Goal: Transaction & Acquisition: Book appointment/travel/reservation

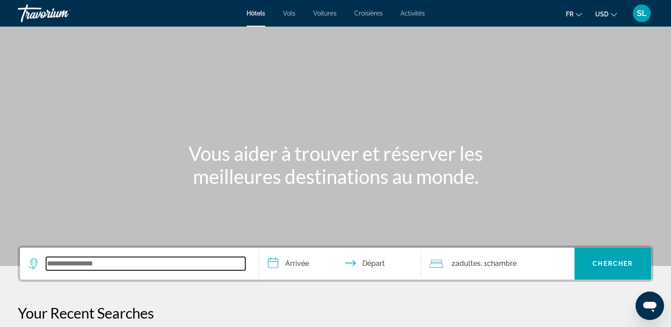
click at [79, 268] on input "Search widget" at bounding box center [145, 263] width 199 height 13
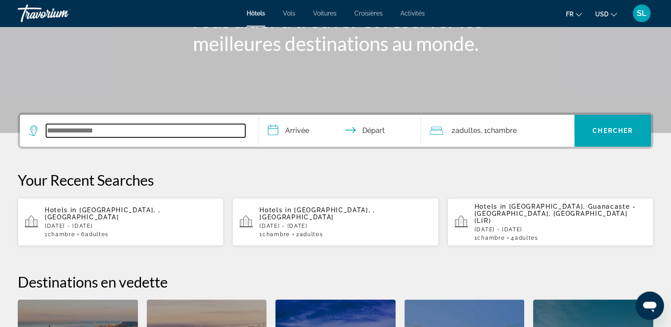
scroll to position [217, 0]
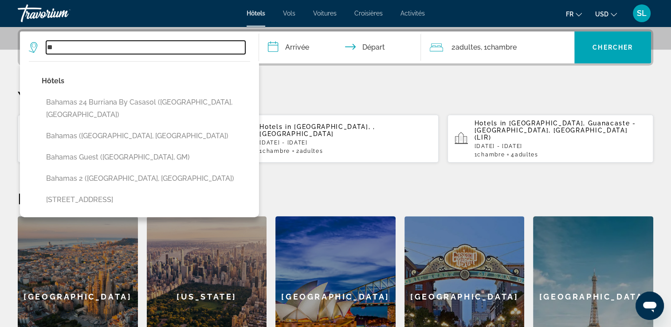
type input "*"
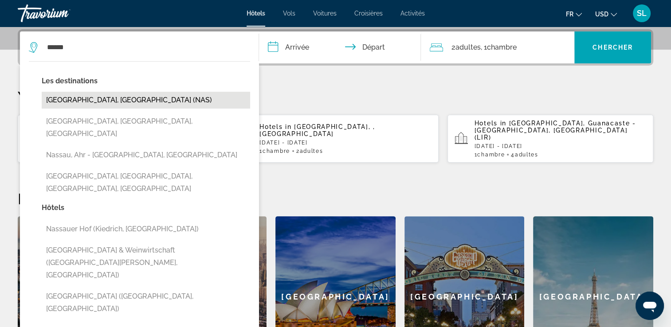
click at [76, 104] on button "[GEOGRAPHIC_DATA], [GEOGRAPHIC_DATA] (NAS)" at bounding box center [146, 100] width 209 height 17
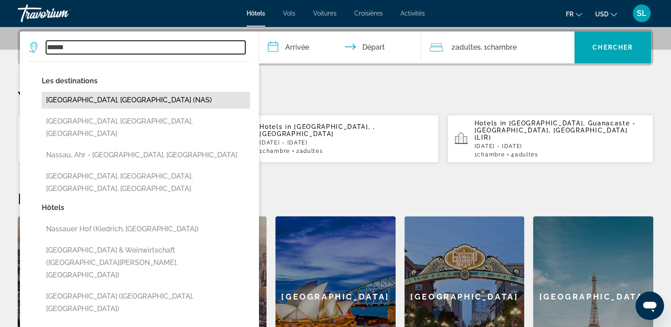
type input "**********"
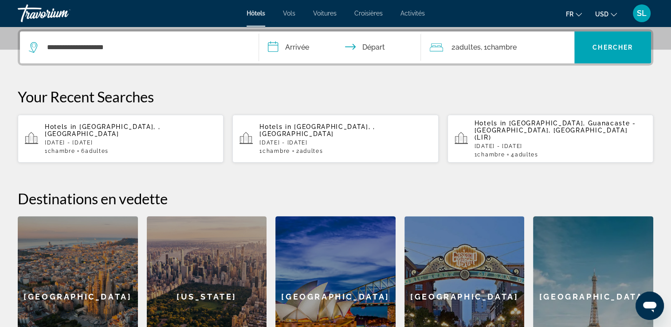
click at [295, 47] on input "**********" at bounding box center [342, 49] width 166 height 35
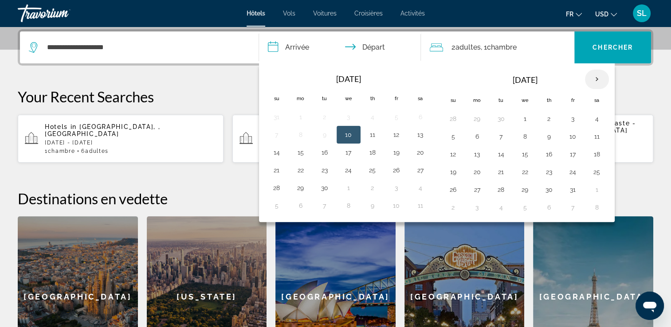
click at [594, 78] on th "Next month" at bounding box center [597, 80] width 24 height 20
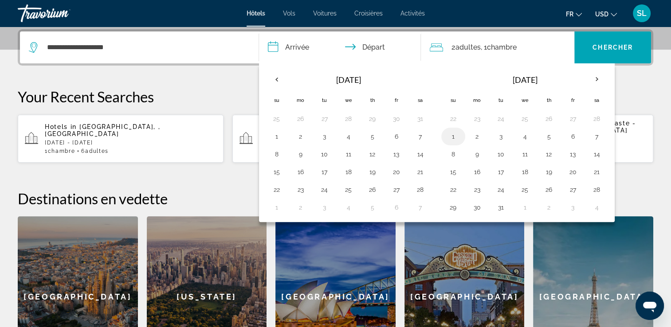
drag, startPoint x: 451, startPoint y: 118, endPoint x: 449, endPoint y: 136, distance: 18.7
click at [449, 136] on tbody "22 23 24 25 26 27 28 1 2 3 4 5 6 7 8 9 10 11 12 13 14 15 16 17 18 19 20 21 22 2…" at bounding box center [525, 163] width 168 height 106
click at [448, 138] on button "1" at bounding box center [453, 136] width 14 height 12
click at [453, 138] on button "1" at bounding box center [453, 136] width 14 height 12
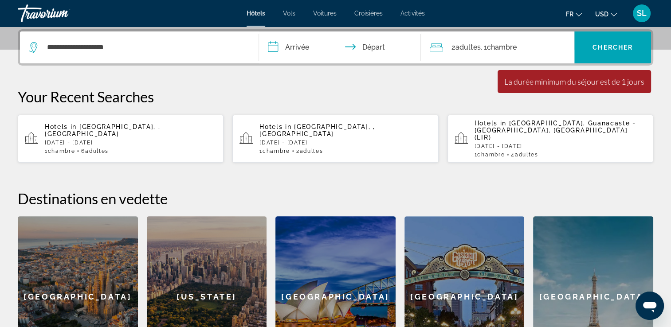
click at [288, 49] on input "**********" at bounding box center [342, 49] width 166 height 35
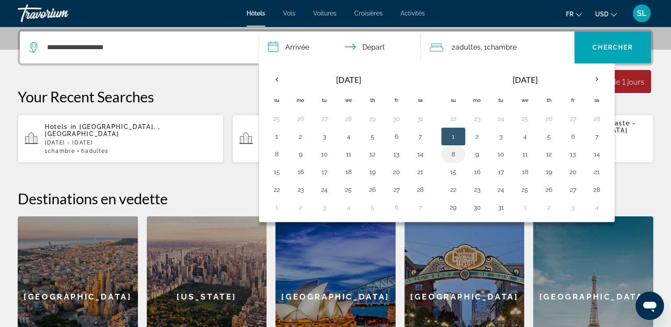
click at [455, 152] on button "8" at bounding box center [453, 154] width 14 height 12
click at [454, 142] on td "1" at bounding box center [453, 137] width 24 height 18
click at [453, 138] on button "1" at bounding box center [453, 136] width 14 height 12
type input "**********"
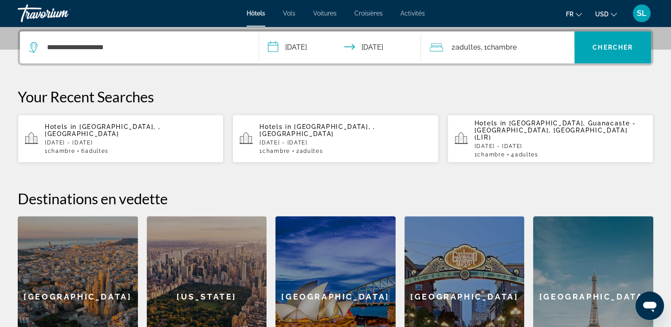
click at [503, 52] on span ", 1 Chambre pièces" at bounding box center [499, 47] width 36 height 12
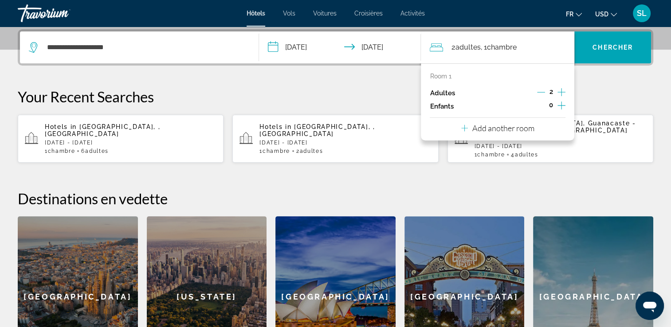
click at [558, 93] on icon "Increment adults" at bounding box center [562, 92] width 8 height 11
click at [628, 48] on span "Chercher" at bounding box center [613, 47] width 40 height 7
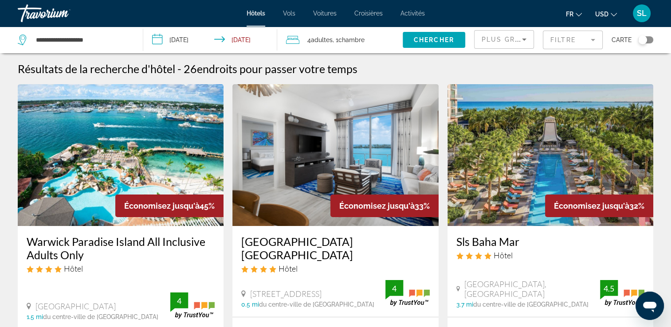
click at [260, 42] on input "**********" at bounding box center [212, 41] width 138 height 29
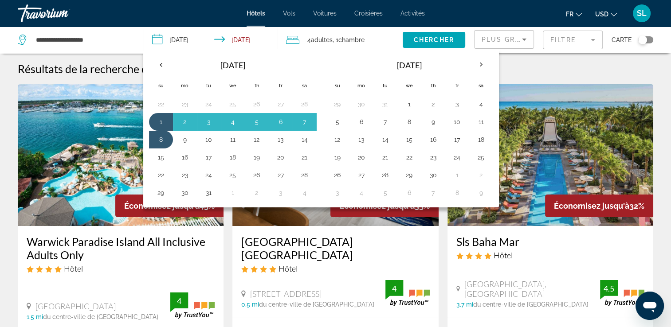
click at [515, 72] on div "Résultats de la recherche d'hôtel - 26 endroits pour passer votre temps" at bounding box center [336, 68] width 636 height 13
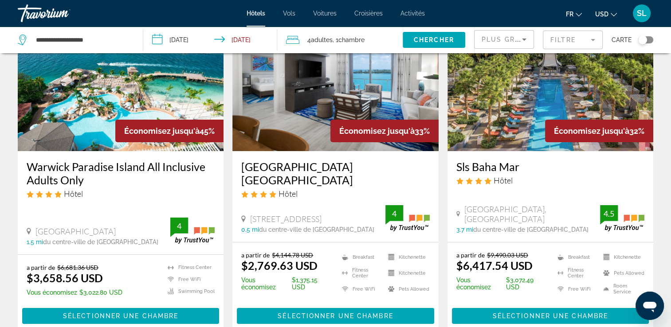
scroll to position [100, 0]
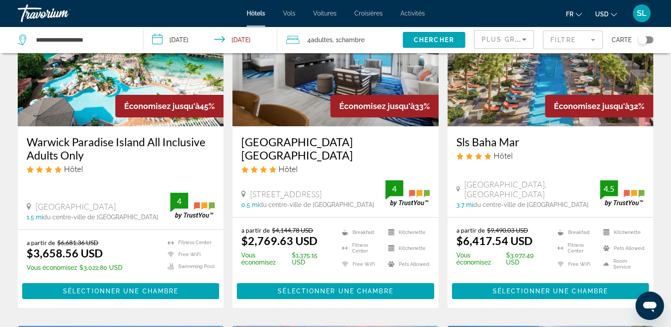
click at [615, 16] on icon "Change currency" at bounding box center [614, 15] width 6 height 6
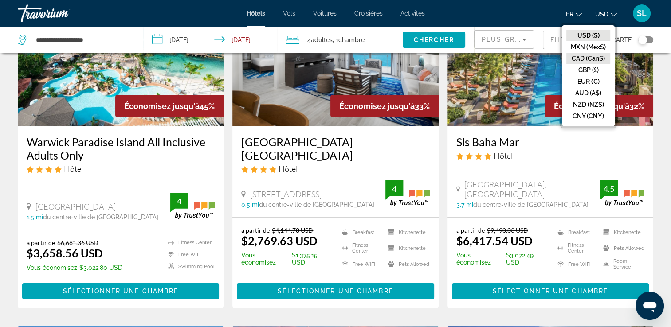
click at [583, 55] on button "CAD (Can$)" at bounding box center [589, 59] width 44 height 12
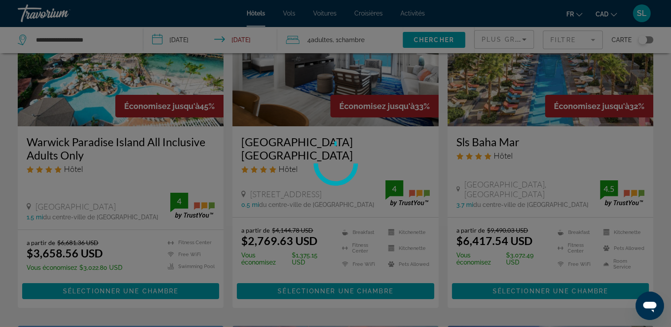
scroll to position [0, 0]
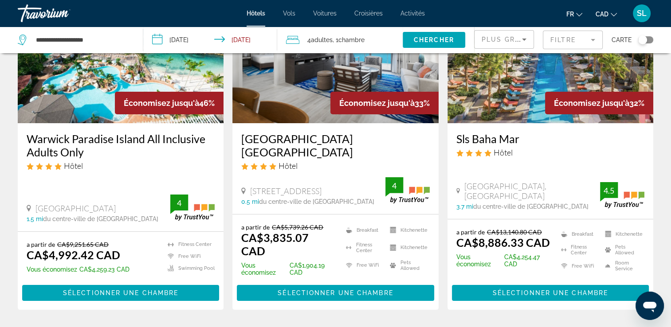
scroll to position [108, 0]
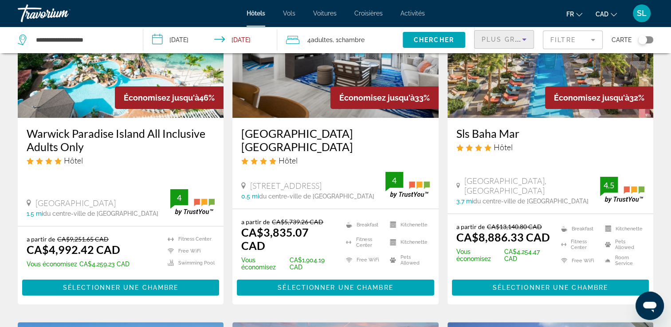
click at [518, 41] on span "Plus grandes économies" at bounding box center [535, 39] width 106 height 7
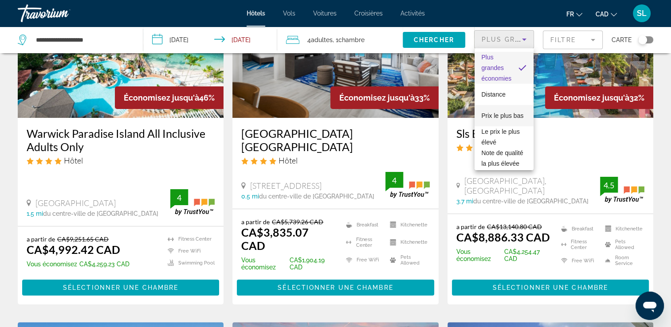
click at [493, 116] on span "Prix le plus bas" at bounding box center [503, 115] width 42 height 11
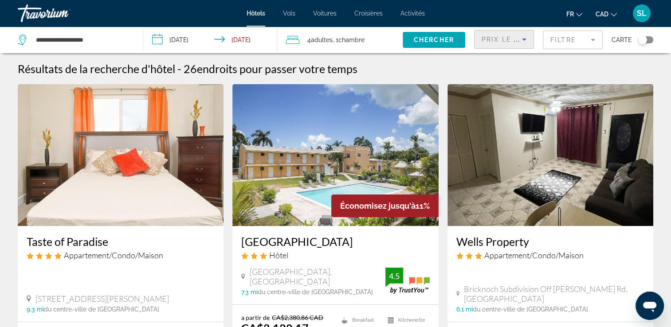
click at [528, 42] on icon "Sort by" at bounding box center [524, 39] width 11 height 11
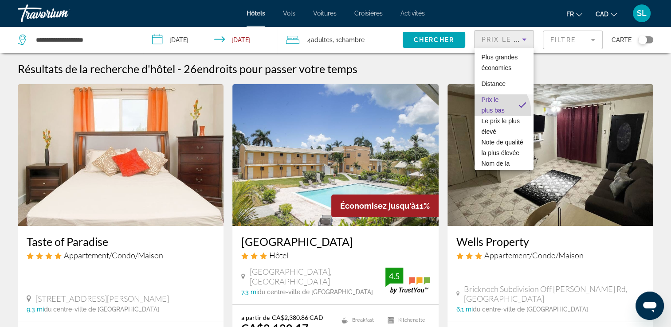
click at [491, 113] on span "Prix le plus bas" at bounding box center [493, 105] width 23 height 18
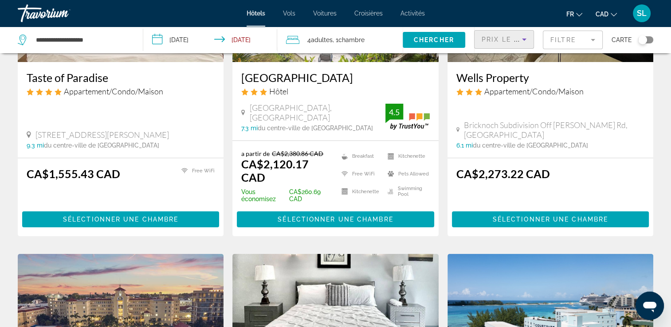
scroll to position [177, 0]
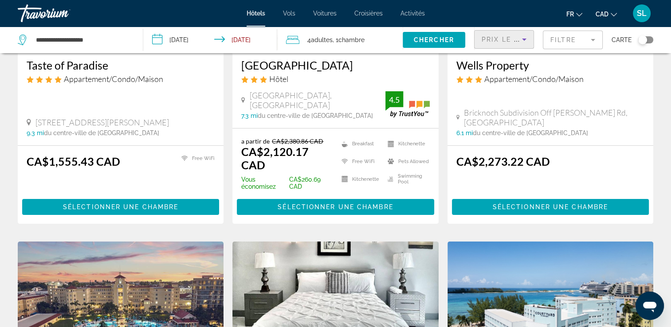
click at [318, 45] on span "4 Adulte Adultes" at bounding box center [319, 40] width 25 height 12
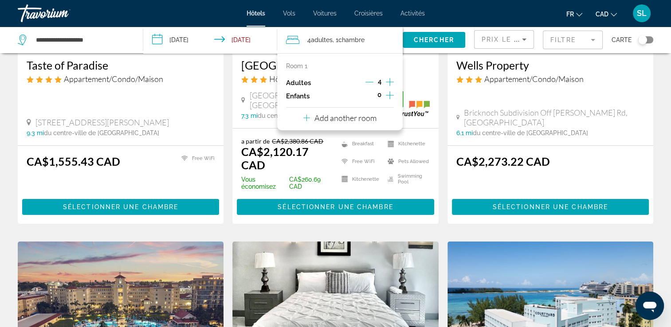
click at [366, 84] on icon "Decrement adults" at bounding box center [370, 82] width 8 height 8
click at [440, 43] on span "Chercher" at bounding box center [434, 39] width 40 height 7
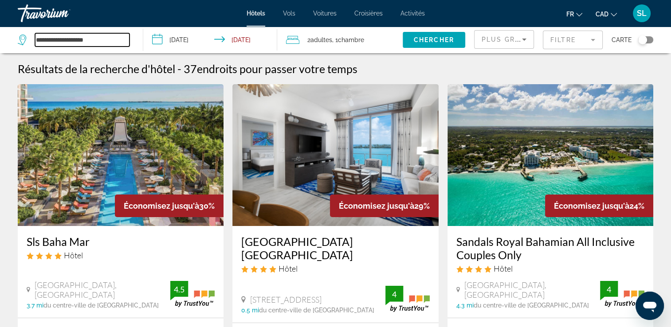
click at [81, 44] on input "**********" at bounding box center [82, 39] width 95 height 13
drag, startPoint x: 114, startPoint y: 38, endPoint x: -2, endPoint y: 55, distance: 117.0
click at [0, 55] on html "**********" at bounding box center [335, 163] width 671 height 327
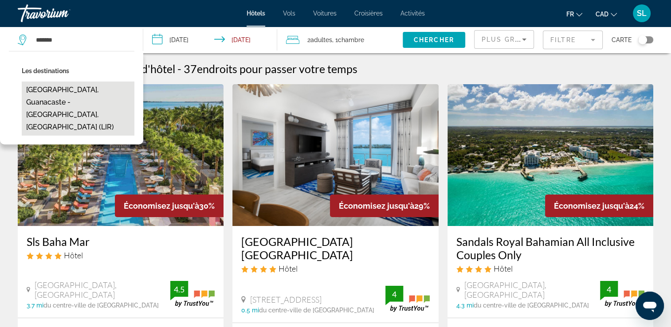
click at [71, 106] on button "[GEOGRAPHIC_DATA], Guanacaste - [GEOGRAPHIC_DATA], [GEOGRAPHIC_DATA] (LIR)" at bounding box center [78, 109] width 113 height 54
type input "**********"
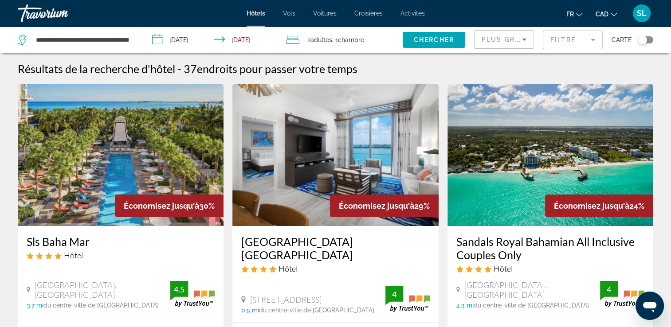
click at [309, 43] on span "2 Adulte Adultes" at bounding box center [319, 40] width 25 height 12
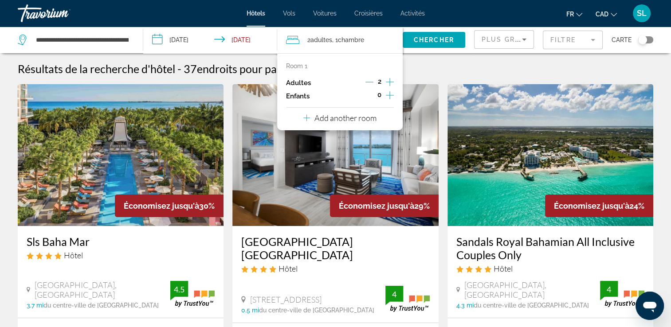
click at [386, 83] on icon "Increment adults" at bounding box center [390, 82] width 8 height 11
click at [439, 38] on span "Chercher" at bounding box center [434, 39] width 40 height 7
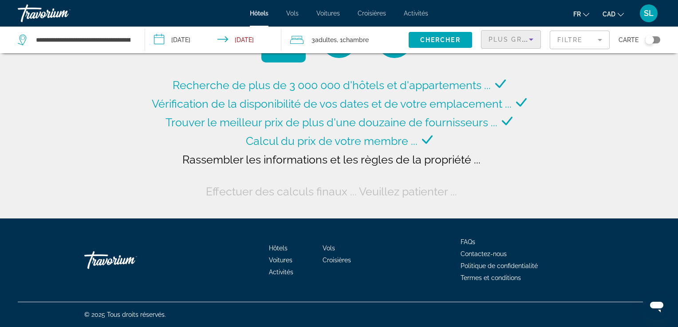
click at [530, 39] on icon "Sort by" at bounding box center [531, 40] width 4 height 2
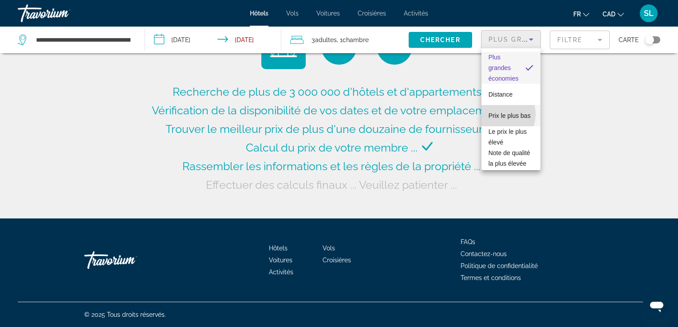
click at [495, 114] on span "Prix le plus bas" at bounding box center [510, 115] width 42 height 11
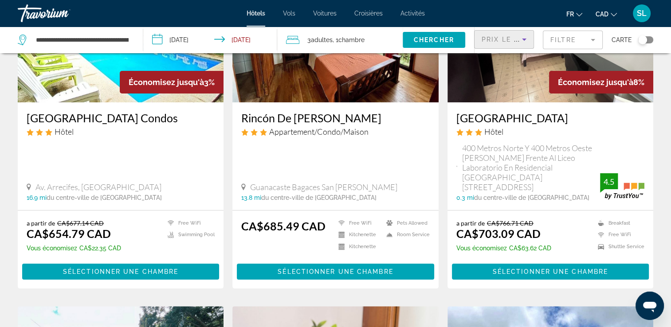
scroll to position [127, 0]
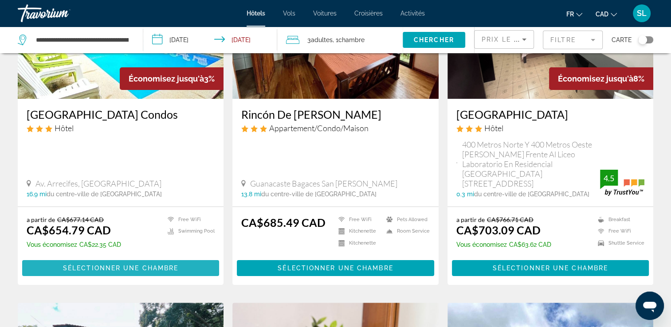
click at [112, 265] on span "Sélectionner une chambre" at bounding box center [120, 268] width 115 height 7
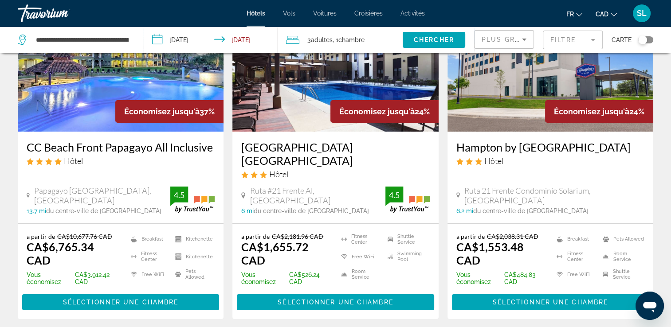
scroll to position [166, 0]
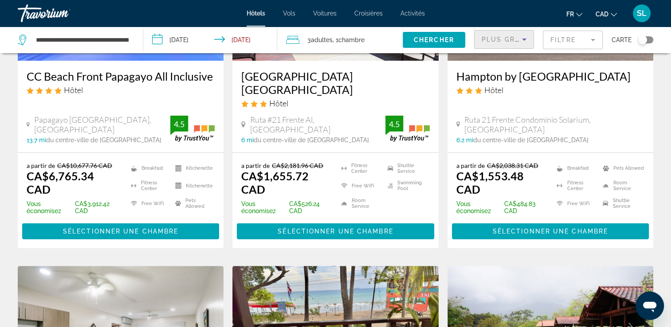
click at [528, 40] on icon "Sort by" at bounding box center [524, 39] width 11 height 11
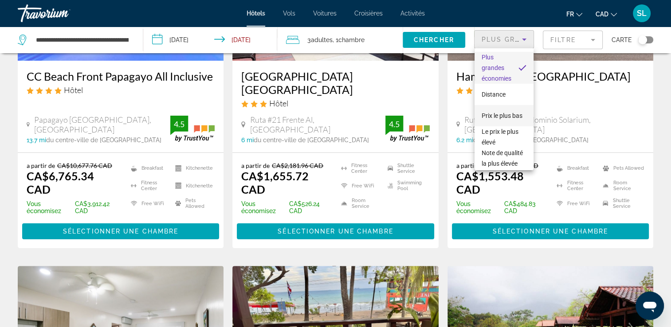
click at [500, 114] on span "Prix le plus bas" at bounding box center [502, 115] width 41 height 11
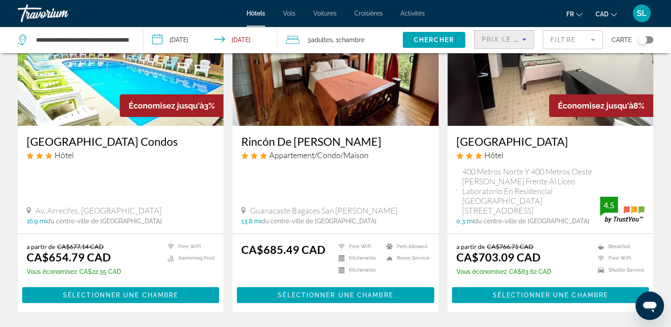
scroll to position [165, 0]
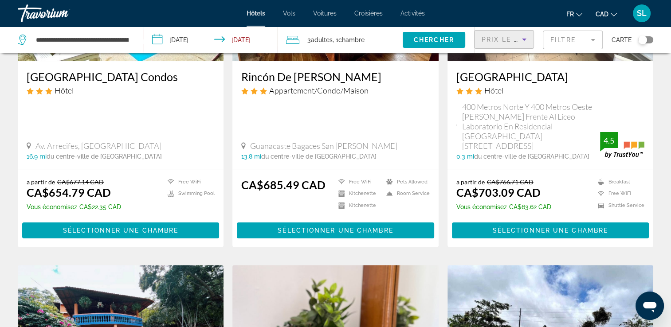
click at [596, 43] on mat-form-field "Filtre" at bounding box center [573, 40] width 60 height 19
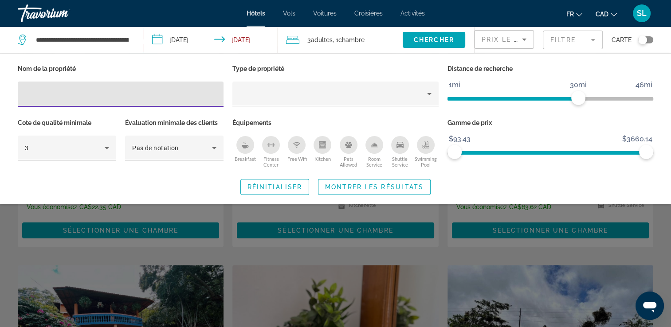
click at [244, 146] on icon "Breakfast" at bounding box center [245, 147] width 7 height 4
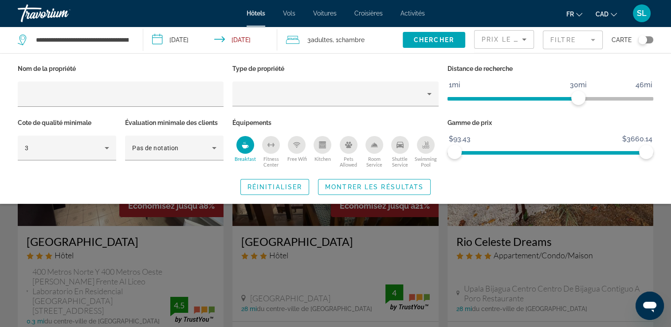
click at [426, 147] on icon "Swimming Pool" at bounding box center [425, 145] width 7 height 7
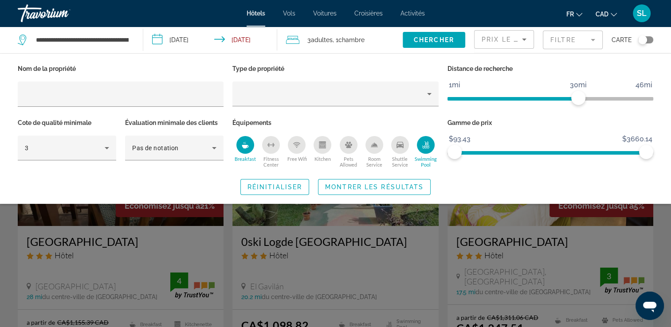
click at [293, 147] on icon "Free Wifi" at bounding box center [296, 145] width 7 height 7
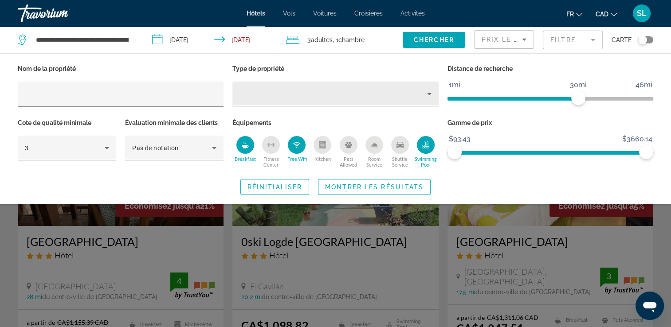
click at [431, 95] on icon "Property type" at bounding box center [429, 94] width 11 height 11
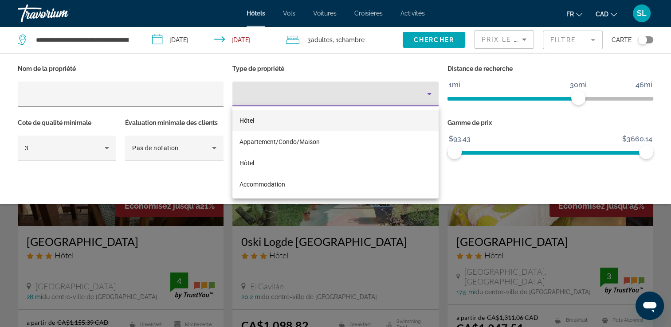
click at [296, 122] on mat-option "Hôtel" at bounding box center [336, 120] width 206 height 21
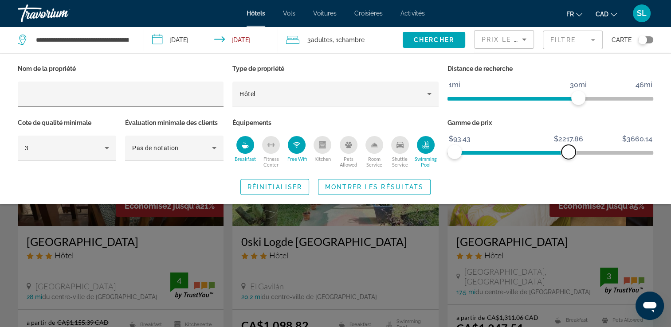
drag, startPoint x: 648, startPoint y: 151, endPoint x: 568, endPoint y: 156, distance: 79.6
click at [568, 156] on span "ngx-slider-max" at bounding box center [569, 152] width 14 height 14
drag, startPoint x: 583, startPoint y: 99, endPoint x: 649, endPoint y: 97, distance: 66.1
click at [649, 97] on span "ngx-slider" at bounding box center [646, 98] width 14 height 14
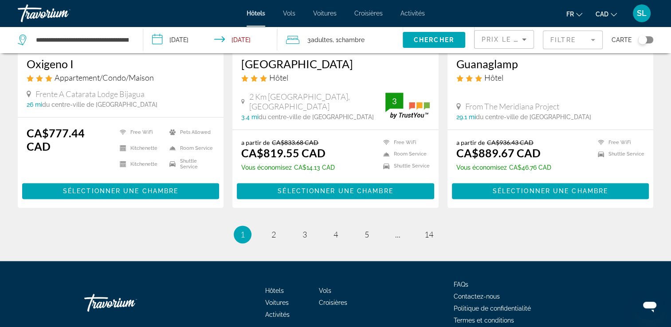
scroll to position [1171, 0]
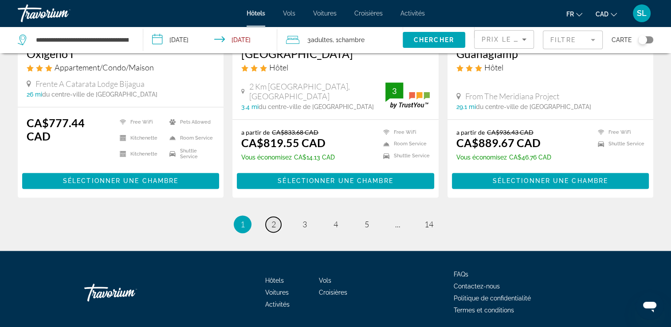
click at [273, 220] on span "2" at bounding box center [274, 225] width 4 height 10
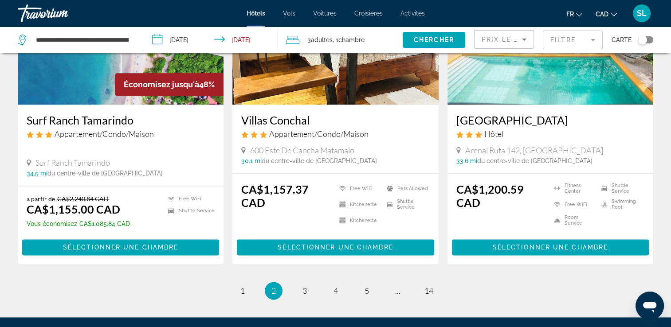
scroll to position [1163, 0]
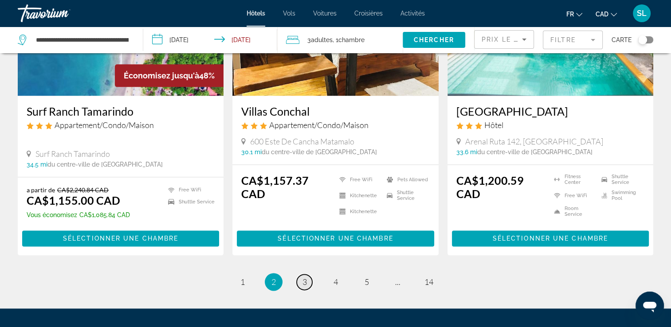
click at [307, 275] on link "page 3" at bounding box center [305, 283] width 16 height 16
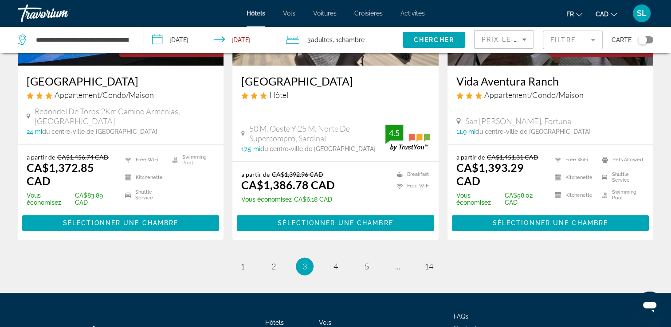
scroll to position [1199, 0]
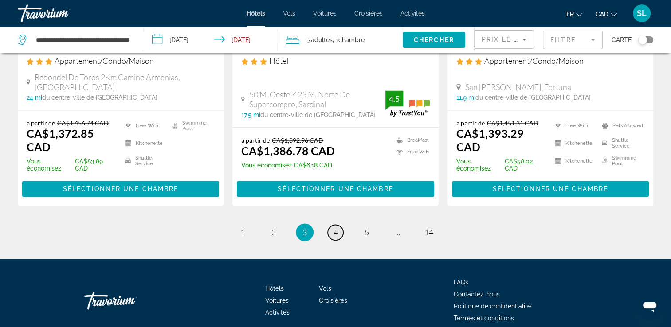
click at [334, 228] on span "4" at bounding box center [336, 233] width 4 height 10
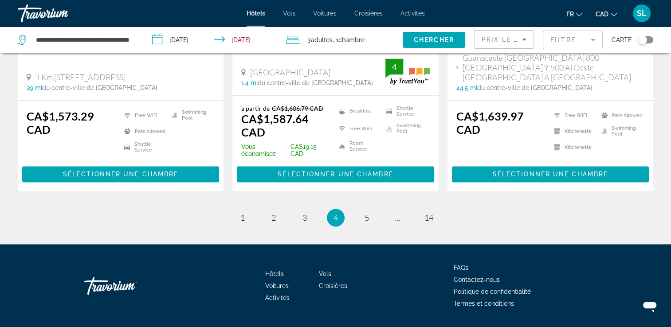
scroll to position [1225, 0]
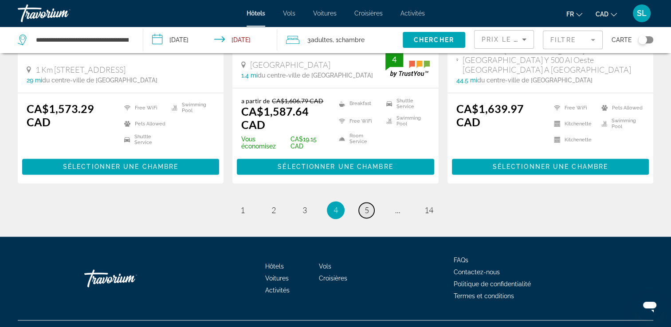
click at [367, 205] on span "5" at bounding box center [367, 210] width 4 height 10
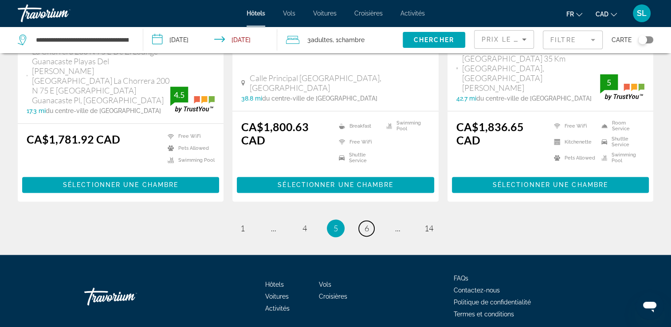
scroll to position [1250, 0]
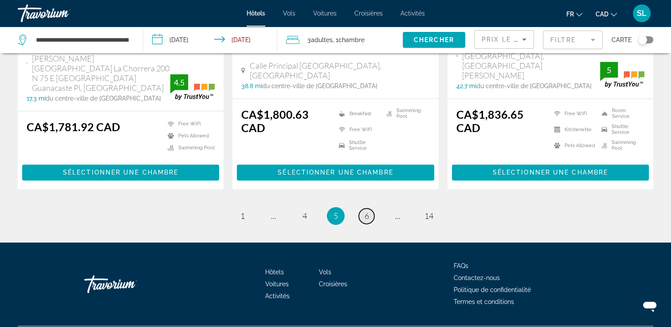
click at [366, 211] on span "6" at bounding box center [367, 216] width 4 height 10
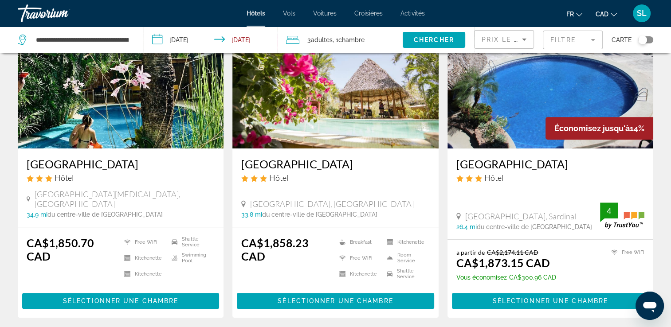
scroll to position [392, 0]
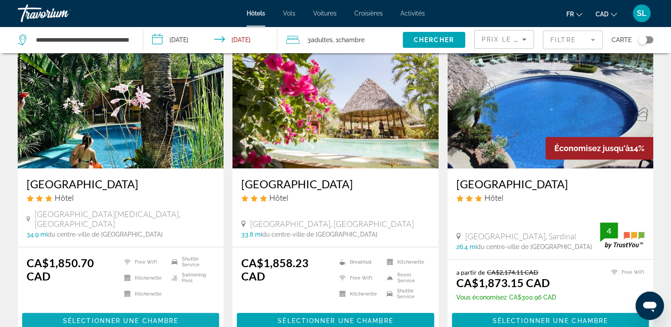
click at [146, 311] on span "Main content" at bounding box center [120, 321] width 197 height 21
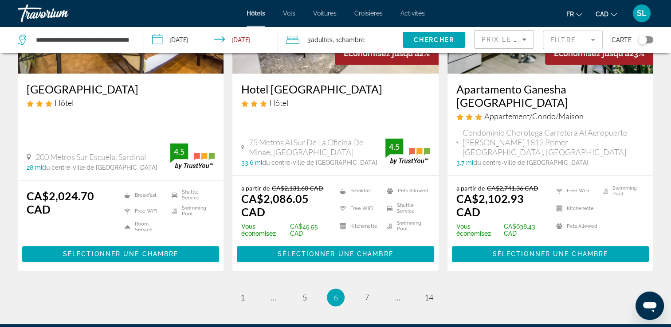
scroll to position [1178, 0]
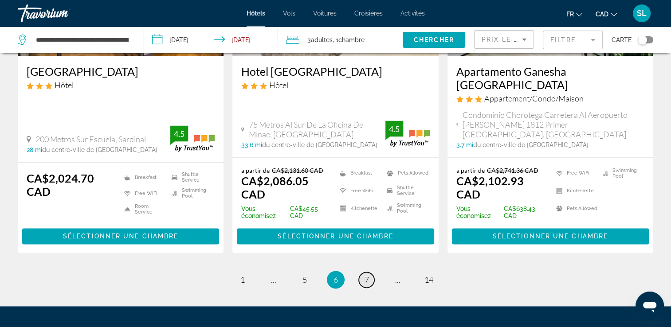
click at [361, 272] on link "page 7" at bounding box center [367, 280] width 16 height 16
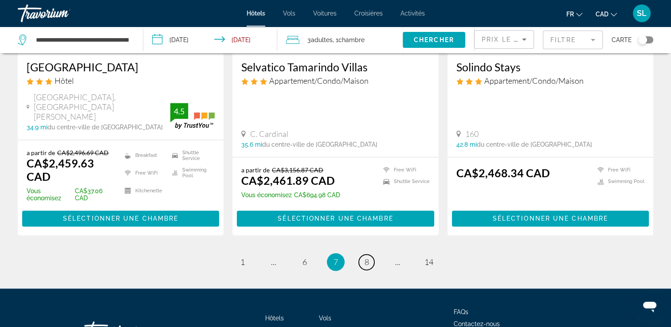
scroll to position [1226, 0]
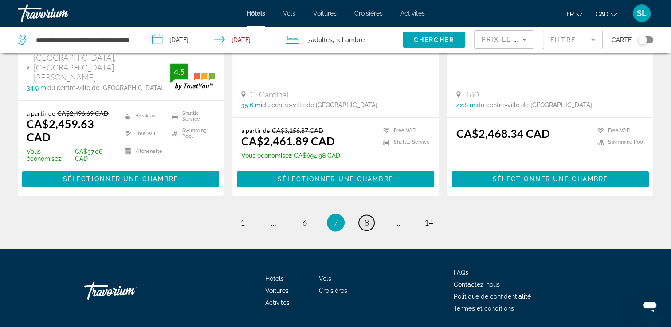
click at [366, 218] on span "8" at bounding box center [367, 223] width 4 height 10
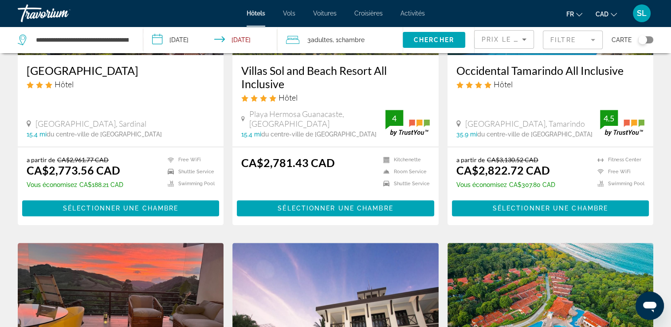
scroll to position [828, 0]
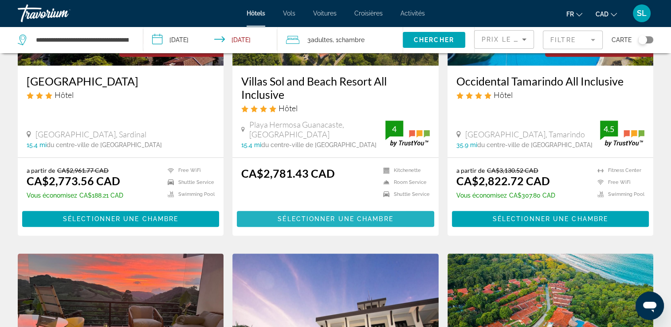
click at [307, 216] on span "Sélectionner une chambre" at bounding box center [335, 219] width 115 height 7
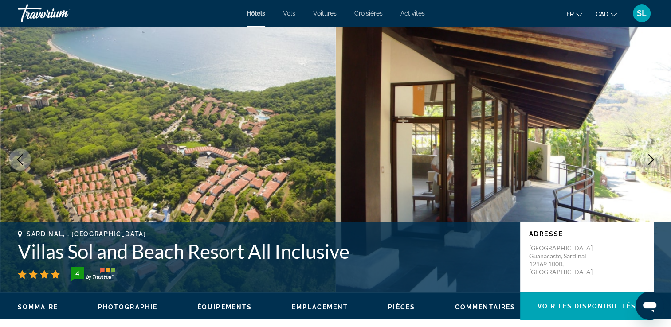
click at [650, 162] on icon "Next image" at bounding box center [652, 159] width 6 height 11
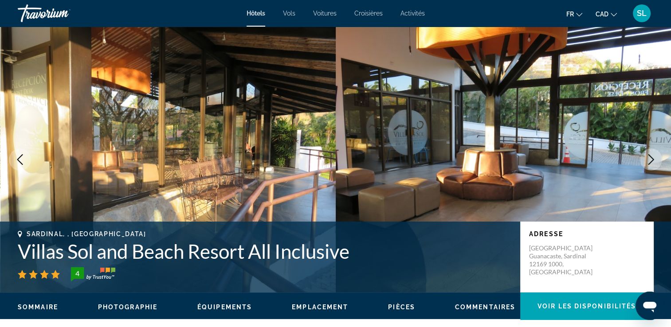
click at [650, 162] on icon "Next image" at bounding box center [652, 159] width 6 height 11
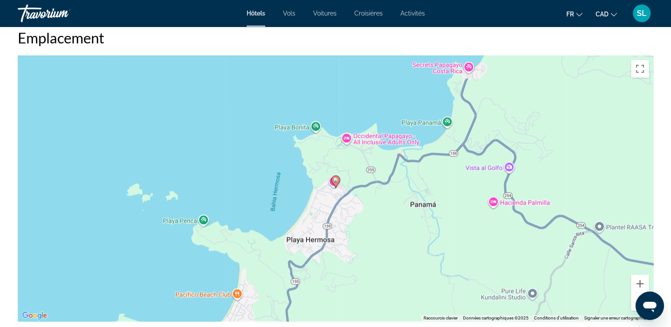
scroll to position [836, 0]
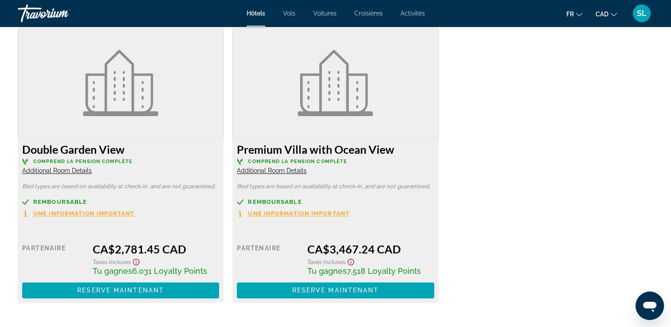
scroll to position [1233, 0]
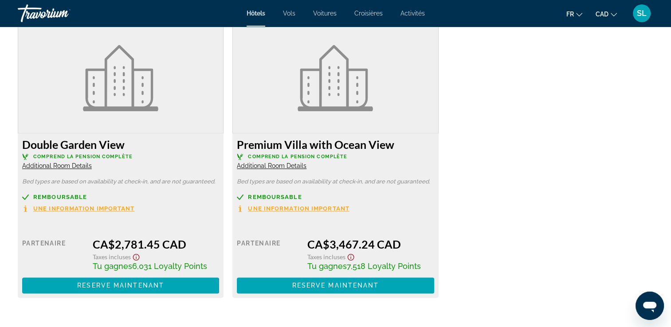
click at [71, 166] on span "Additional Room Details" at bounding box center [57, 165] width 70 height 7
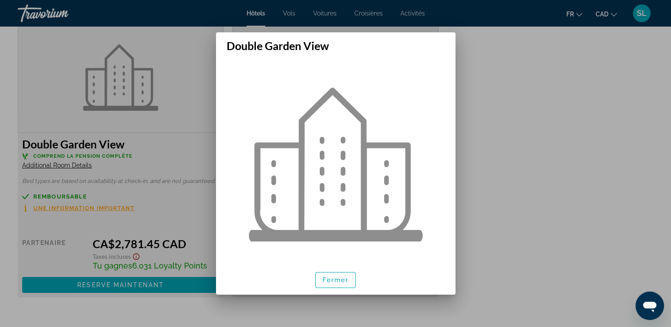
scroll to position [26, 0]
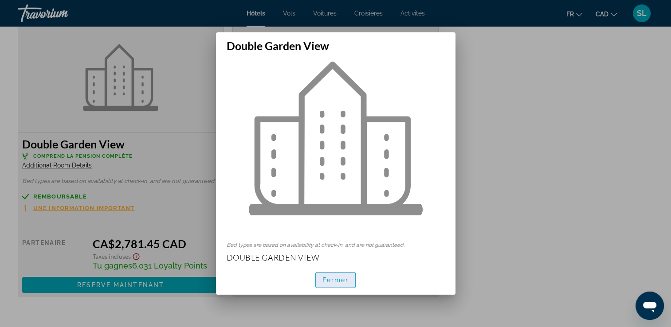
click at [339, 287] on span "button" at bounding box center [336, 280] width 40 height 21
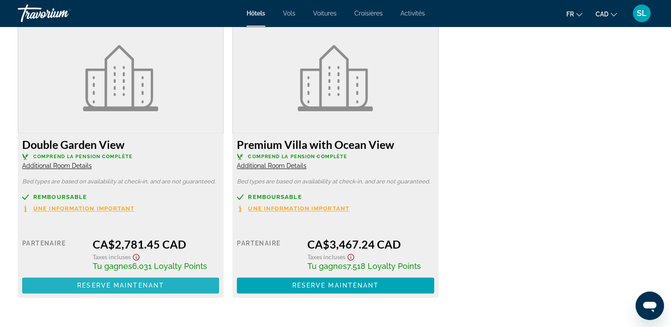
click at [140, 288] on span "Reserve maintenant" at bounding box center [120, 285] width 87 height 7
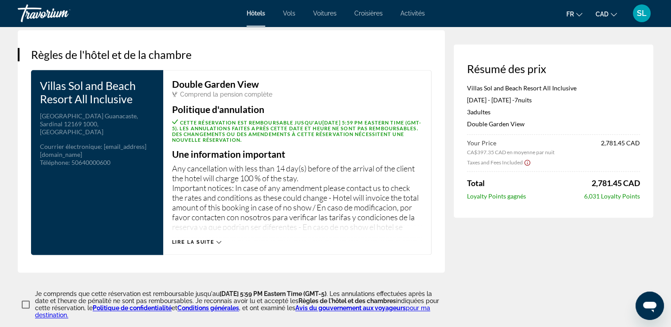
scroll to position [1099, 0]
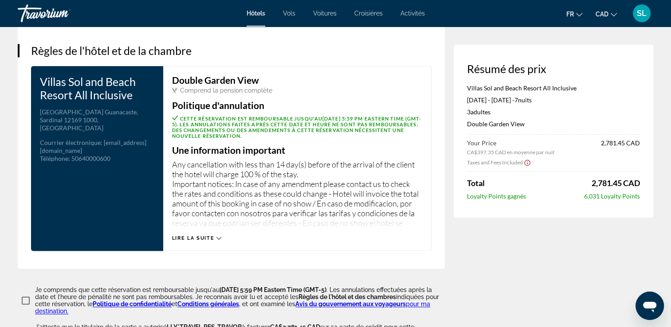
click at [219, 238] on icon "Main content" at bounding box center [219, 238] width 5 height 5
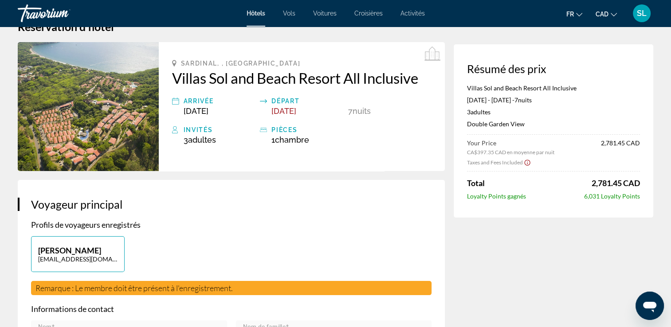
scroll to position [0, 0]
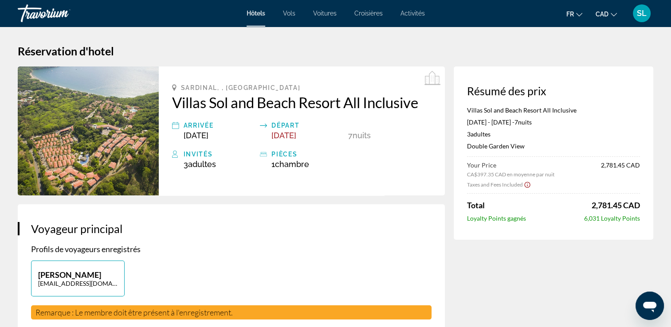
click at [286, 138] on span "[DATE]" at bounding box center [284, 135] width 25 height 9
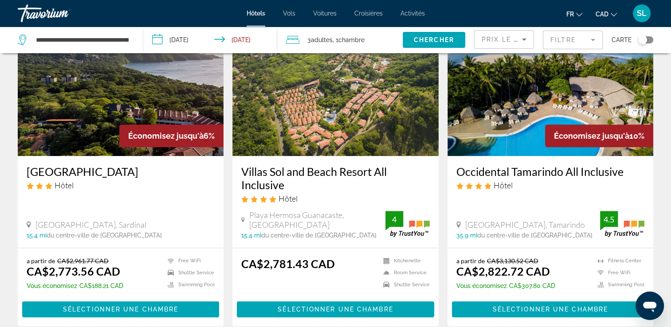
scroll to position [739, 0]
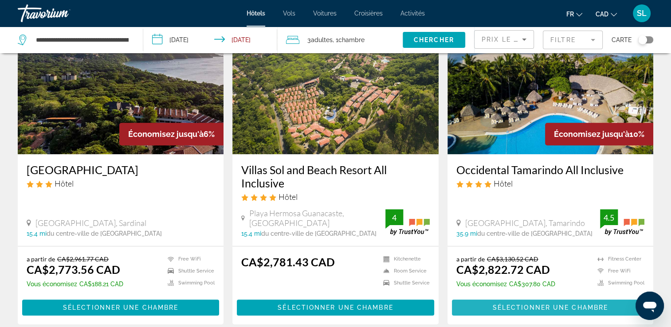
click at [543, 305] on span "Sélectionner une chambre" at bounding box center [550, 307] width 115 height 7
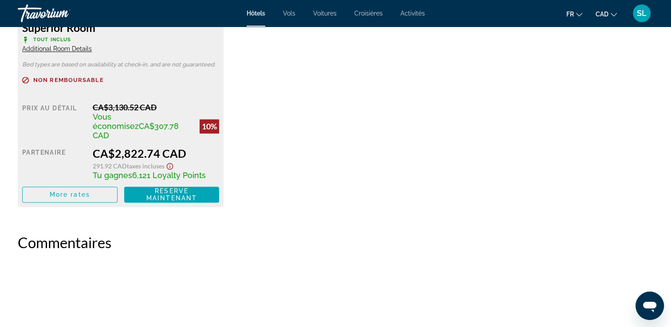
scroll to position [1308, 0]
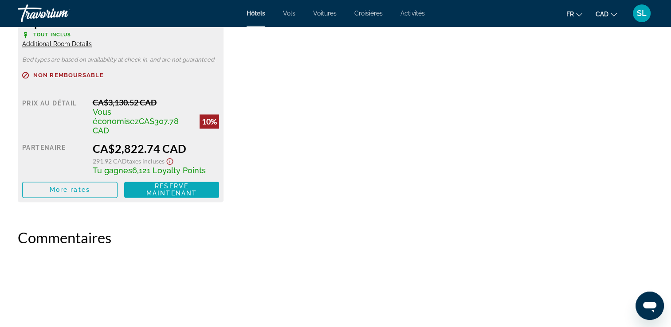
click at [173, 183] on span "Reserve maintenant" at bounding box center [171, 190] width 51 height 14
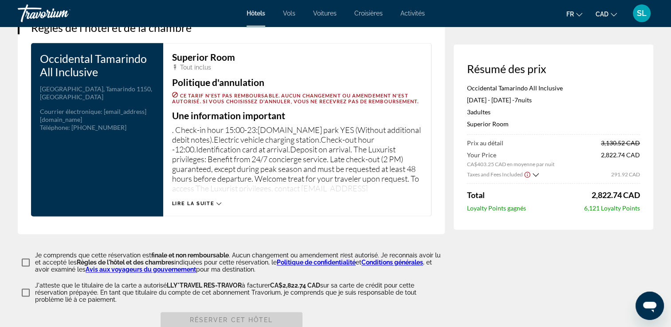
scroll to position [1106, 0]
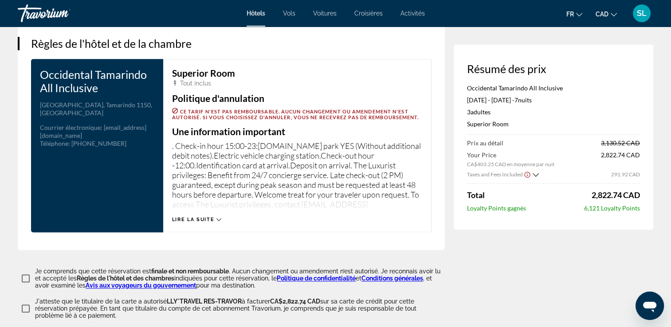
click at [217, 219] on icon "Main content" at bounding box center [219, 219] width 5 height 5
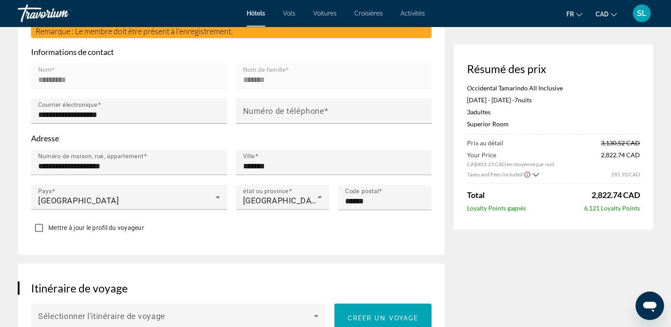
scroll to position [0, 0]
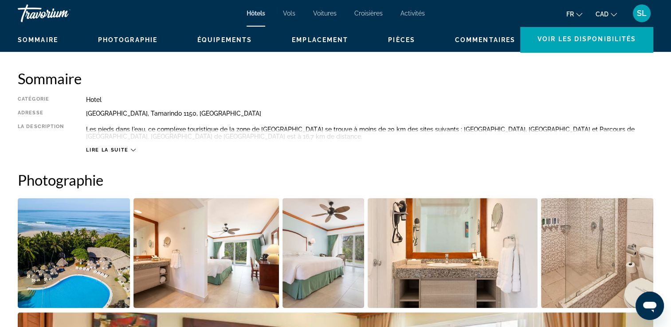
scroll to position [270, 0]
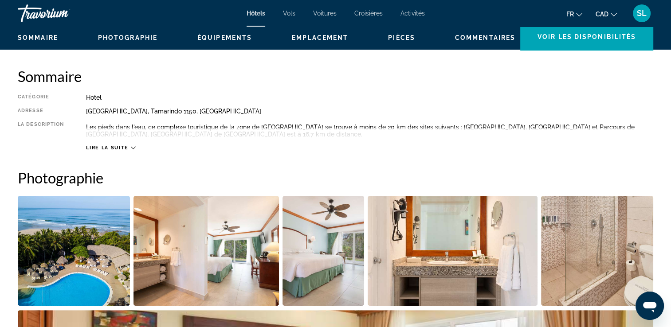
click at [132, 150] on icon "Main content" at bounding box center [133, 148] width 5 height 5
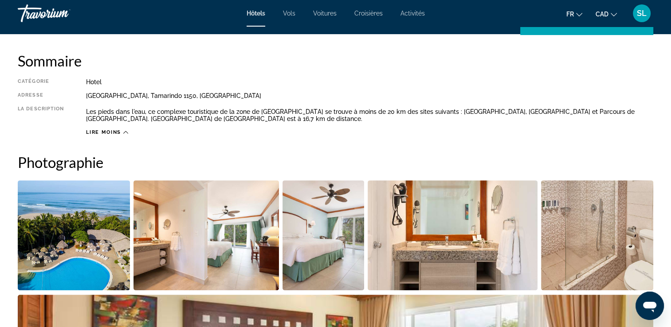
scroll to position [0, 0]
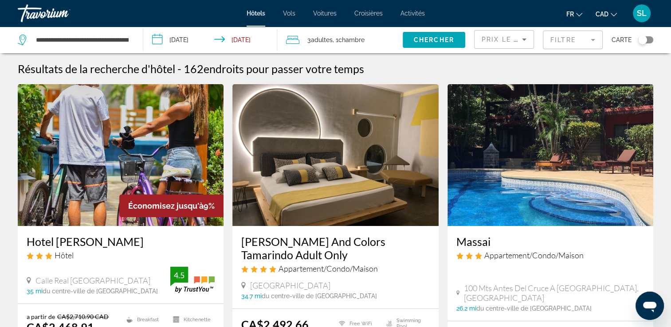
click at [322, 43] on span "3 Adulte Adultes" at bounding box center [319, 40] width 25 height 12
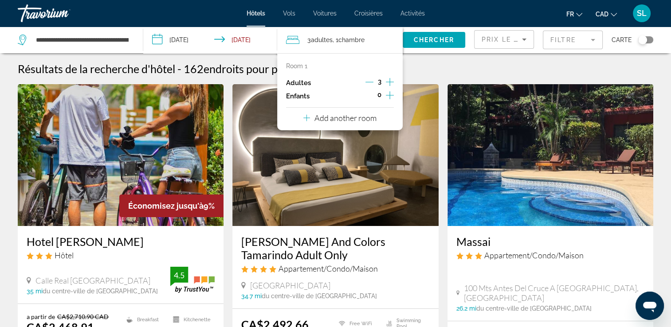
click at [385, 84] on div "3" at bounding box center [380, 82] width 28 height 13
click at [386, 81] on icon "Increment adults" at bounding box center [390, 82] width 8 height 11
click at [434, 40] on span "Chercher" at bounding box center [434, 39] width 40 height 7
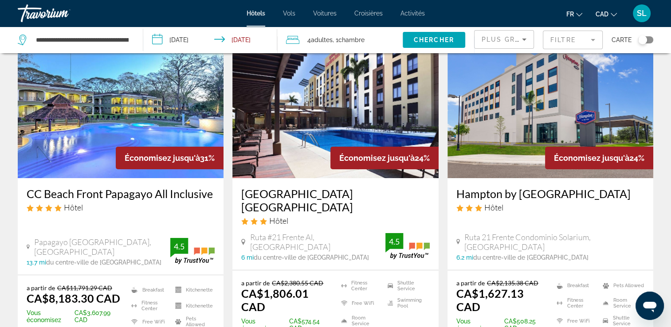
scroll to position [44, 0]
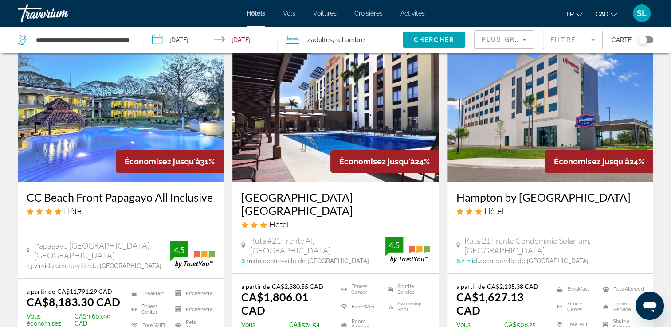
click at [594, 43] on mat-form-field "Filtre" at bounding box center [573, 40] width 60 height 19
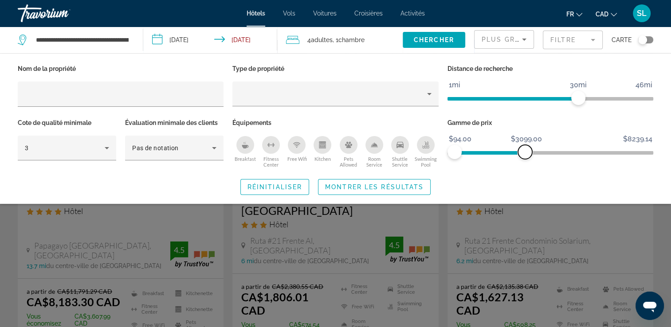
drag, startPoint x: 642, startPoint y: 153, endPoint x: 525, endPoint y: 154, distance: 117.1
click at [525, 154] on span "ngx-slider-max" at bounding box center [525, 152] width 14 height 14
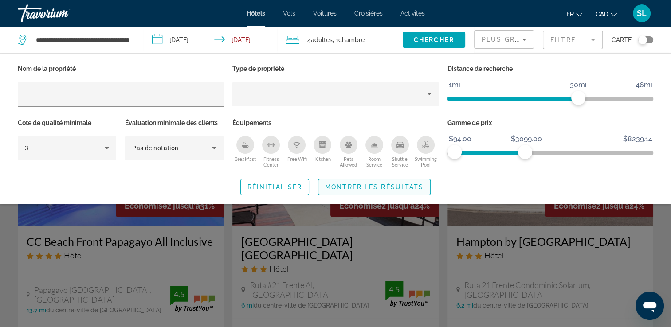
click at [381, 187] on span "Montrer les résultats" at bounding box center [374, 187] width 99 height 7
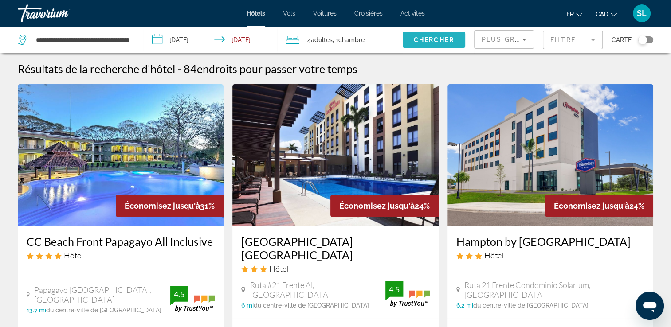
click at [437, 36] on span "Chercher" at bounding box center [434, 39] width 40 height 7
click at [591, 42] on mat-form-field "Filtre" at bounding box center [573, 40] width 60 height 19
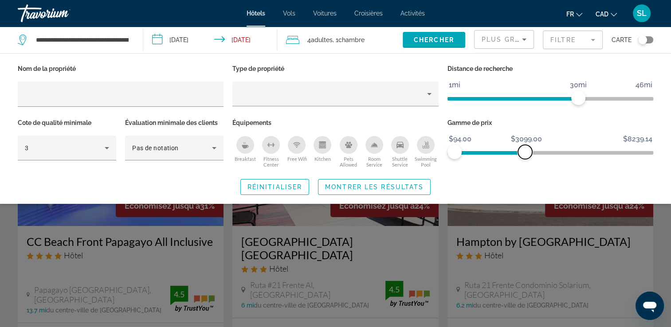
drag, startPoint x: 641, startPoint y: 149, endPoint x: 525, endPoint y: 155, distance: 116.0
click at [525, 155] on span "ngx-slider-max" at bounding box center [525, 152] width 14 height 14
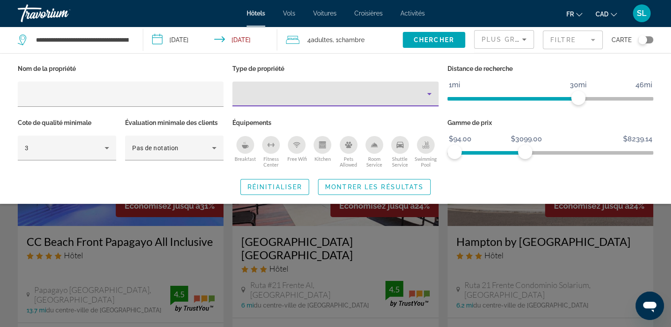
click at [428, 94] on icon "Property type" at bounding box center [429, 94] width 11 height 11
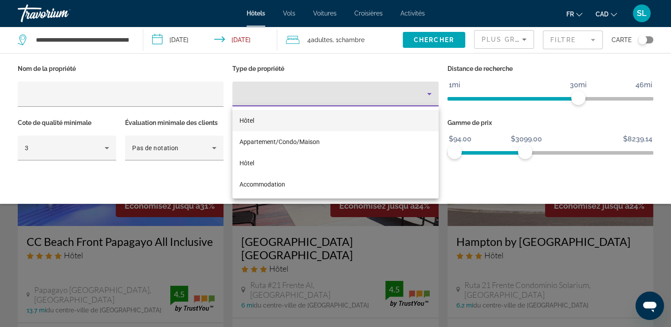
click at [323, 124] on mat-option "Hôtel" at bounding box center [336, 120] width 206 height 21
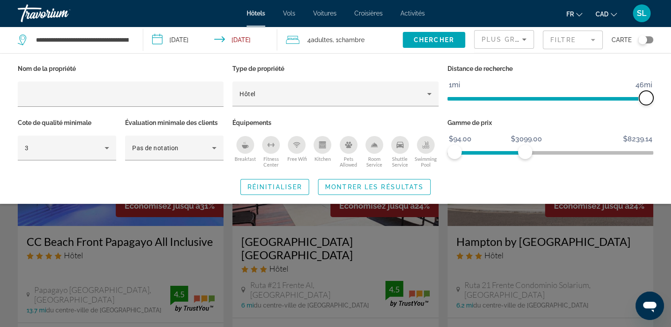
drag, startPoint x: 579, startPoint y: 99, endPoint x: 661, endPoint y: 104, distance: 81.8
click at [661, 104] on div "Nom de la propriété Type de propriété Hôtel Distance de recherche 1mi 46mi 46mi…" at bounding box center [335, 129] width 671 height 133
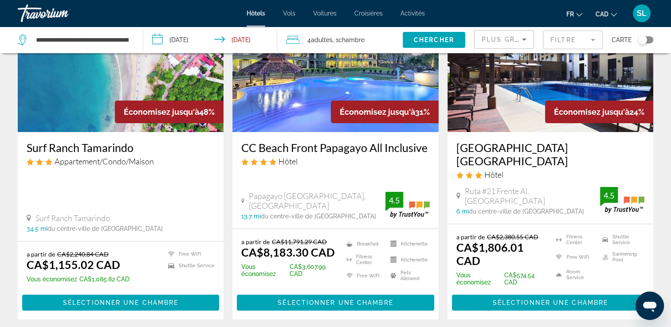
scroll to position [87, 0]
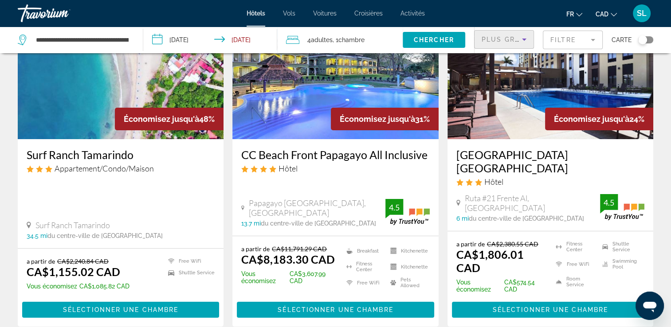
click at [524, 39] on icon "Sort by" at bounding box center [524, 40] width 4 height 2
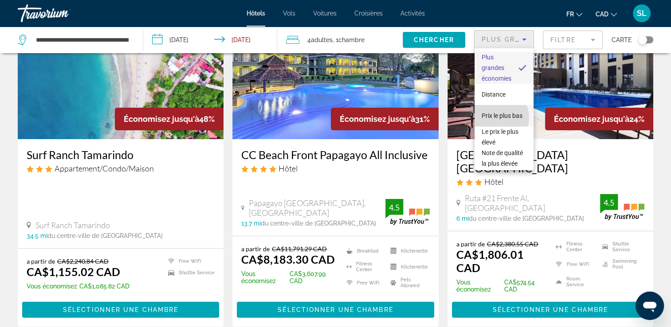
click at [497, 118] on span "Prix le plus bas" at bounding box center [502, 115] width 41 height 11
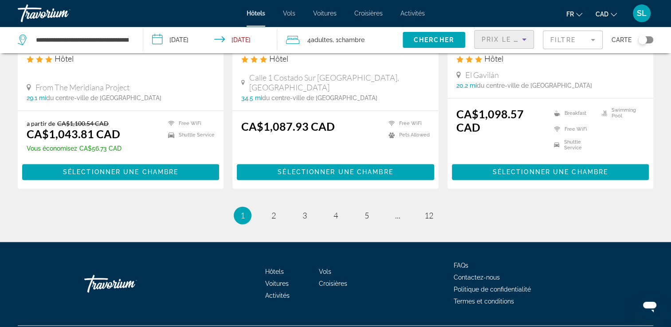
scroll to position [1186, 0]
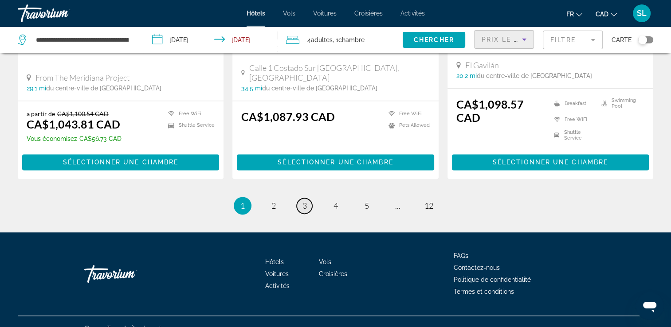
click at [306, 201] on span "3" at bounding box center [305, 206] width 4 height 10
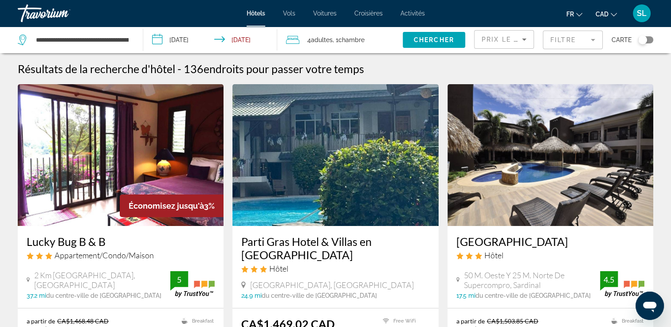
click at [579, 33] on mat-form-field "Filtre" at bounding box center [573, 40] width 60 height 19
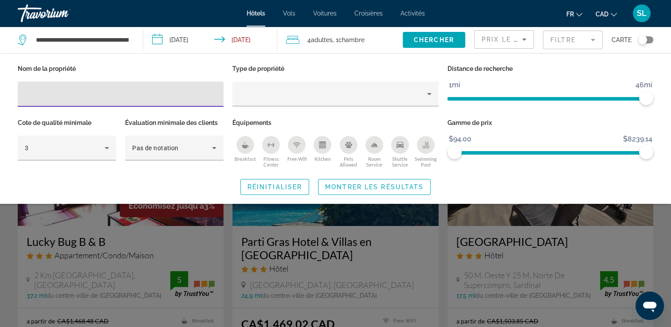
click at [208, 95] on input "Hotel Filters" at bounding box center [121, 94] width 192 height 11
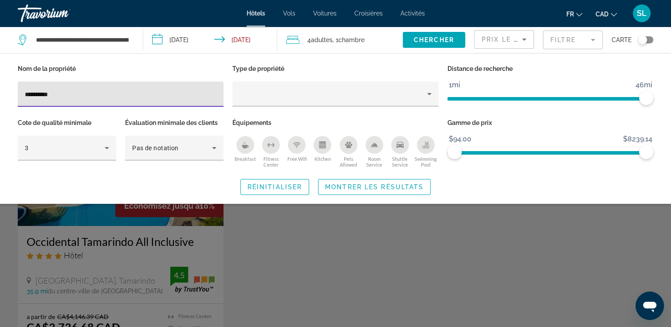
type input "**********"
click at [414, 182] on span "Search widget" at bounding box center [375, 187] width 112 height 21
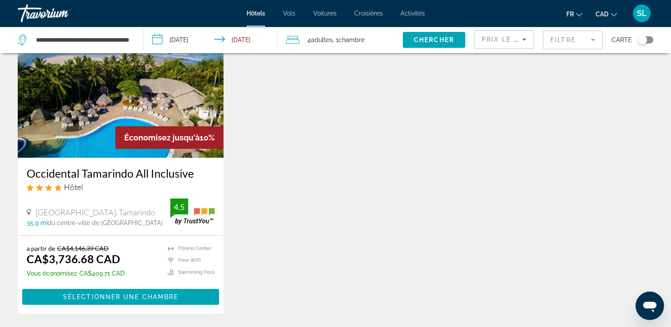
scroll to position [66, 0]
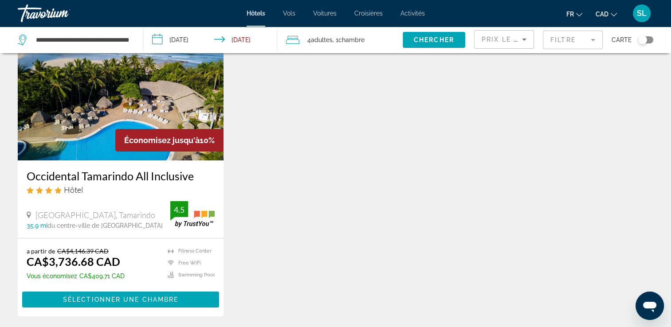
click at [305, 40] on div "4 Adulte Adultes , 1 Chambre pièces" at bounding box center [344, 40] width 117 height 12
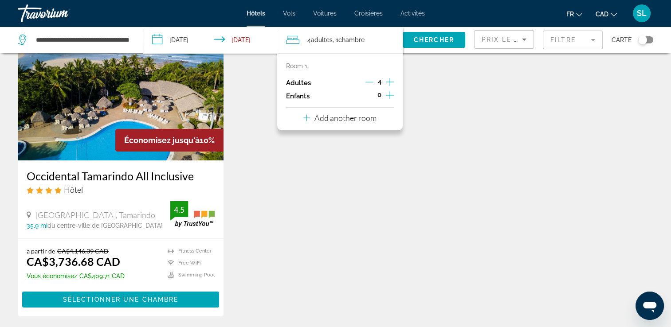
click at [369, 85] on icon "Decrement adults" at bounding box center [370, 82] width 8 height 8
click at [432, 42] on span "Chercher" at bounding box center [434, 39] width 40 height 7
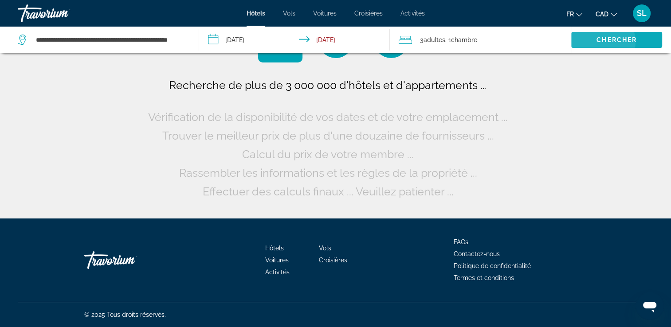
scroll to position [0, 0]
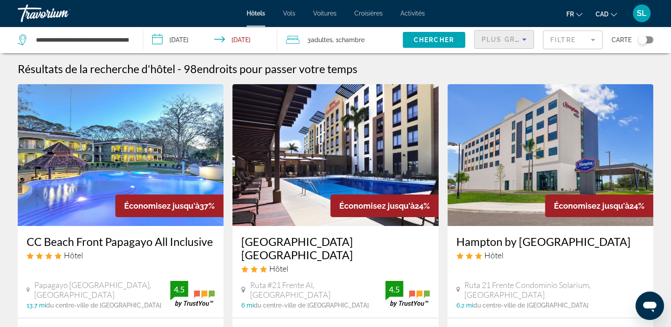
click at [527, 38] on icon "Sort by" at bounding box center [524, 39] width 11 height 11
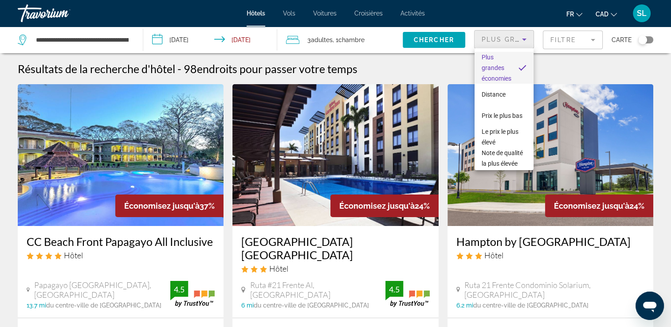
click at [573, 45] on div at bounding box center [335, 163] width 671 height 327
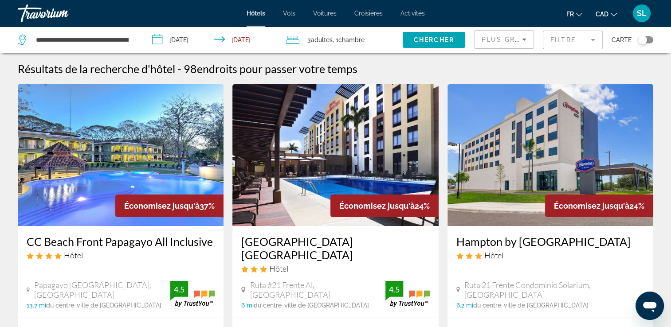
click at [594, 39] on mat-form-field "Filtre" at bounding box center [573, 40] width 60 height 19
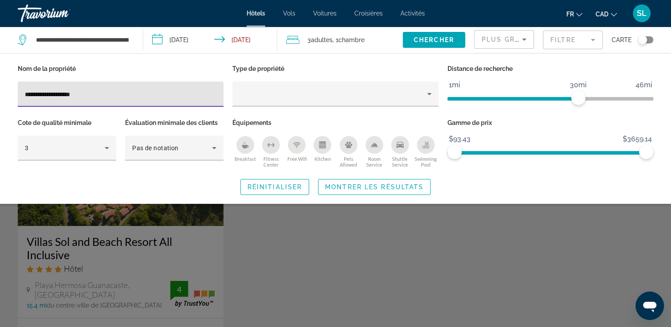
type input "**********"
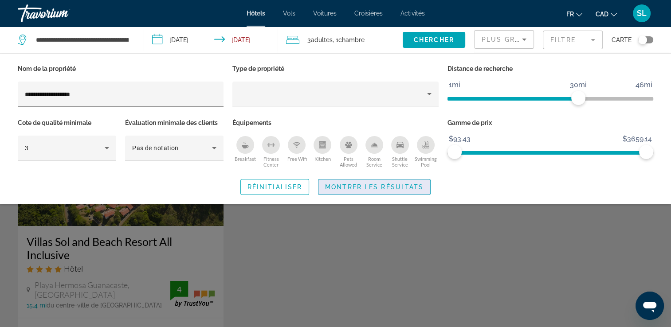
click at [381, 195] on span "Search widget" at bounding box center [375, 187] width 112 height 21
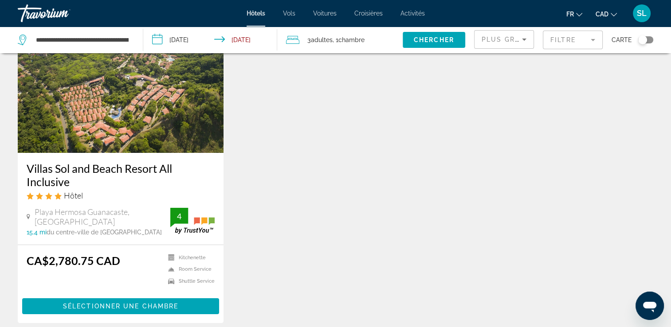
scroll to position [75, 0]
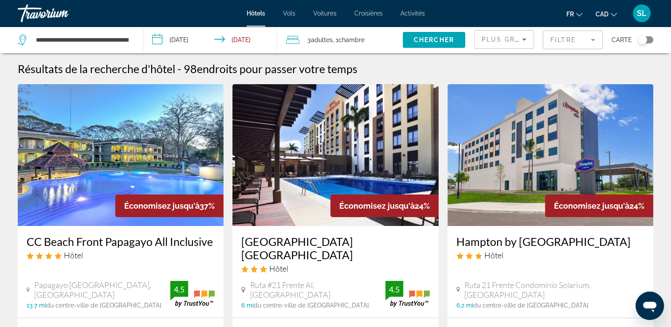
click at [524, 38] on icon "Sort by" at bounding box center [524, 39] width 11 height 11
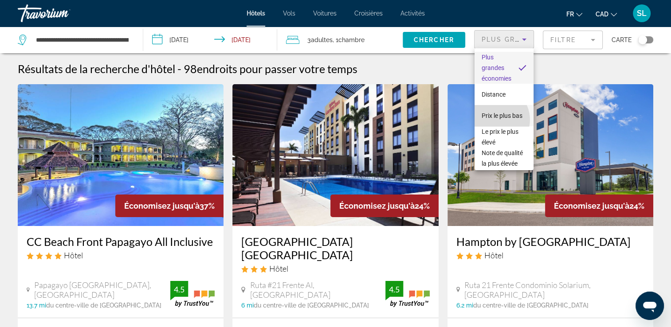
click at [495, 120] on span "Prix le plus bas" at bounding box center [502, 115] width 41 height 11
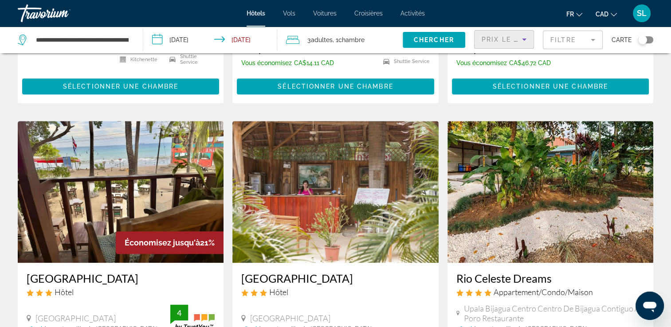
scroll to position [1205, 0]
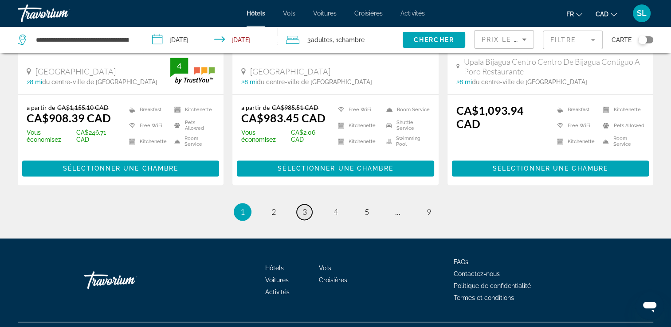
click at [303, 207] on span "3" at bounding box center [305, 212] width 4 height 10
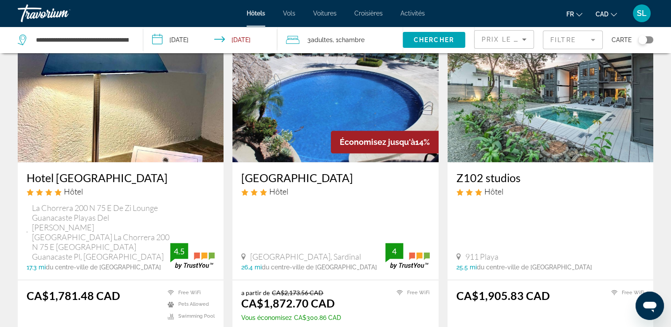
scroll to position [1251, 0]
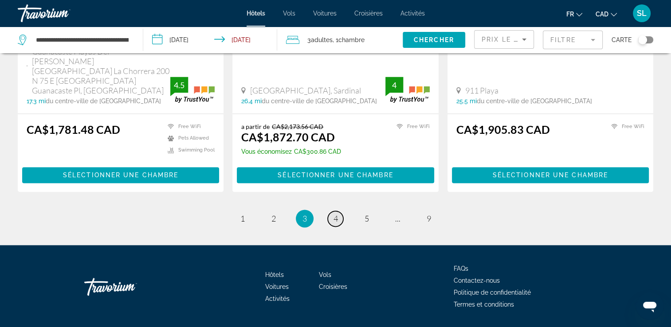
click at [340, 211] on link "page 4" at bounding box center [336, 219] width 16 height 16
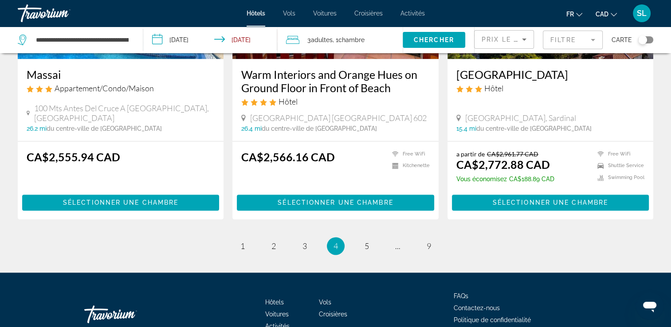
scroll to position [1201, 0]
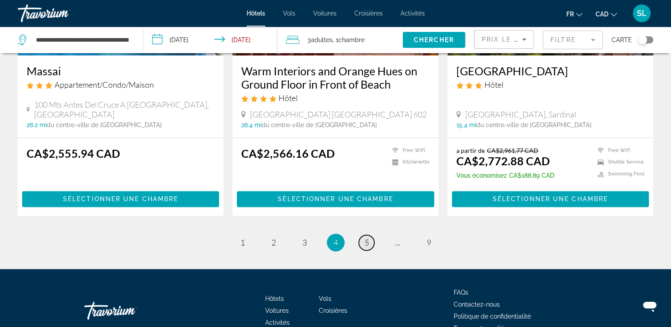
click at [367, 238] on span "5" at bounding box center [367, 243] width 4 height 10
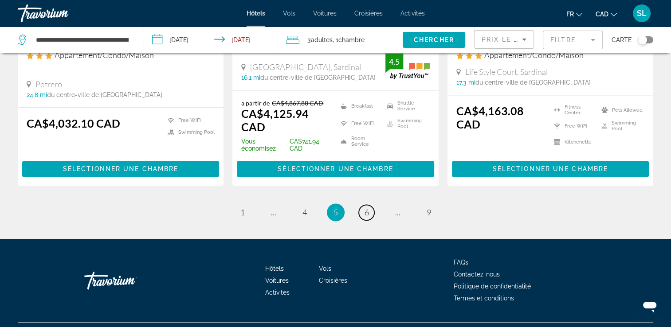
scroll to position [1228, 0]
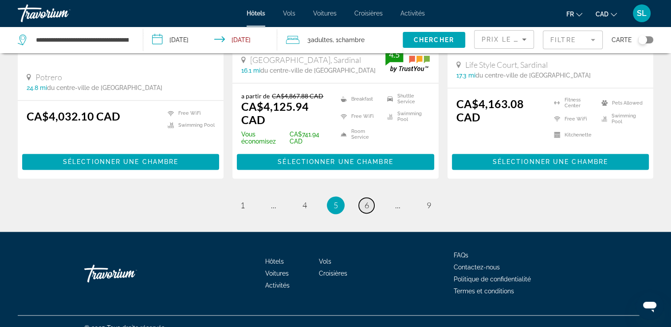
click at [369, 198] on link "page 6" at bounding box center [367, 206] width 16 height 16
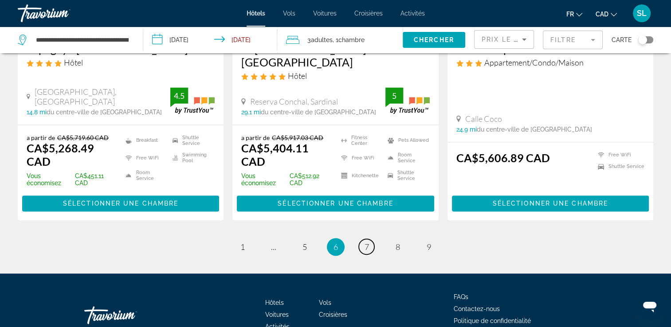
scroll to position [1260, 0]
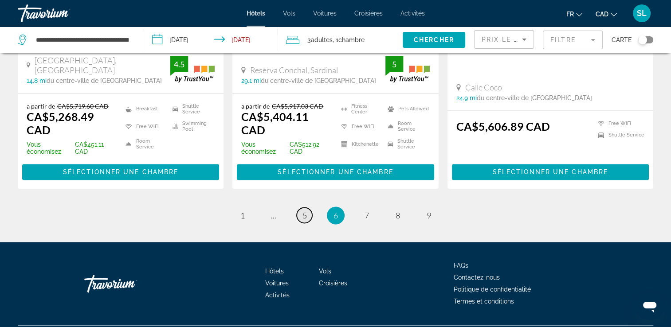
click at [308, 208] on link "page 5" at bounding box center [305, 216] width 16 height 16
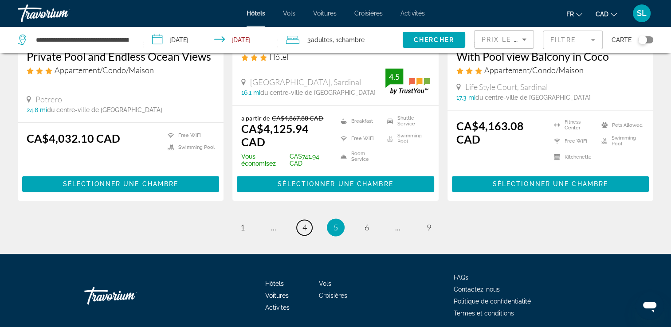
scroll to position [1207, 0]
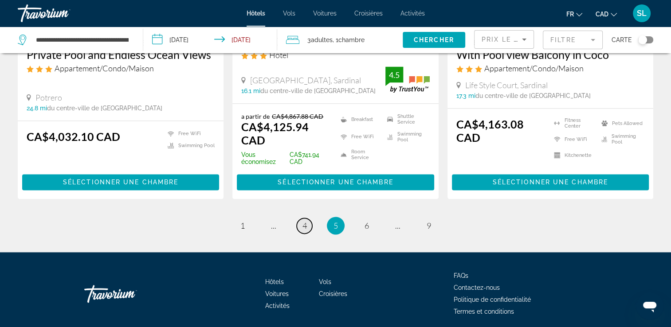
click at [305, 221] on span "4" at bounding box center [305, 226] width 4 height 10
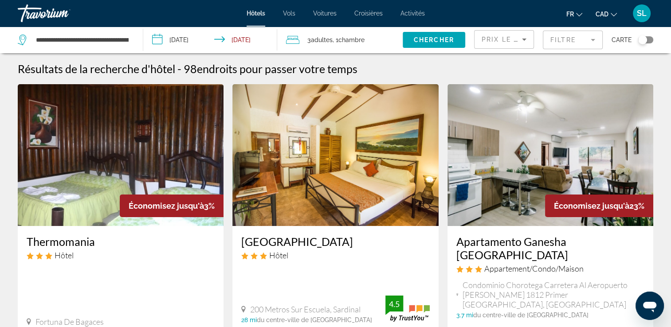
click at [568, 44] on mat-form-field "Filtre" at bounding box center [573, 40] width 60 height 19
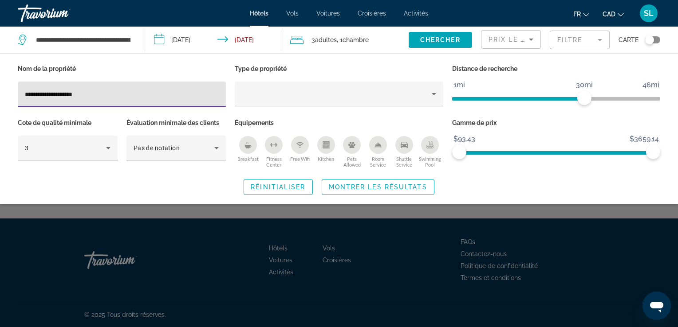
click at [66, 93] on input "**********" at bounding box center [122, 94] width 194 height 11
type input "**********"
click at [397, 191] on span "Search widget" at bounding box center [378, 187] width 112 height 21
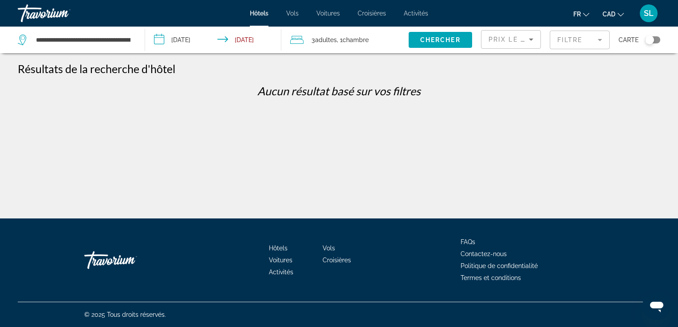
click at [571, 39] on mat-form-field "Filtre" at bounding box center [580, 40] width 60 height 19
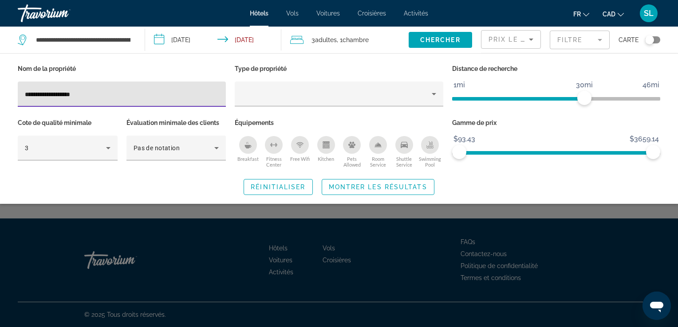
drag, startPoint x: 101, startPoint y: 94, endPoint x: 55, endPoint y: 91, distance: 46.2
click at [55, 91] on input "**********" at bounding box center [122, 94] width 194 height 11
type input "**********"
click at [362, 188] on span "Montrer les résultats" at bounding box center [378, 187] width 99 height 7
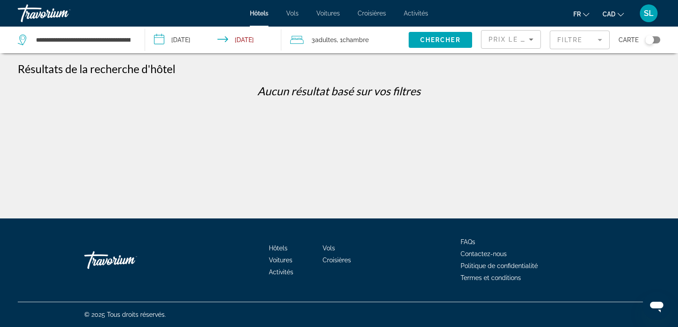
click at [581, 40] on mat-form-field "Filtre" at bounding box center [580, 40] width 60 height 19
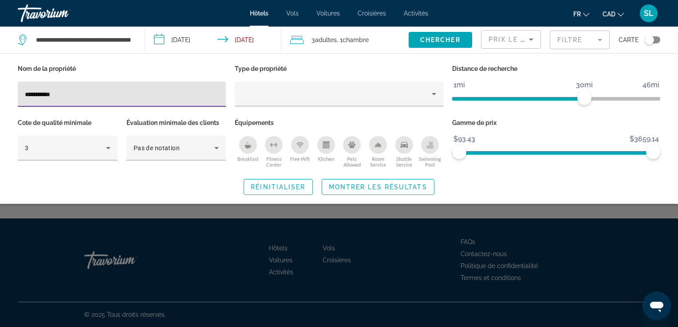
drag, startPoint x: 94, startPoint y: 96, endPoint x: 10, endPoint y: 87, distance: 84.9
click at [10, 87] on div "**********" at bounding box center [339, 129] width 678 height 133
type input "****"
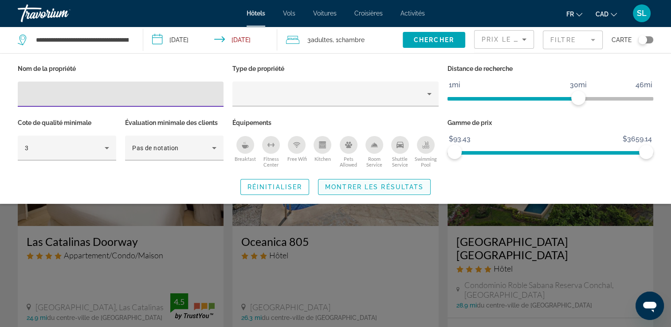
click at [411, 181] on span "Search widget" at bounding box center [375, 187] width 112 height 21
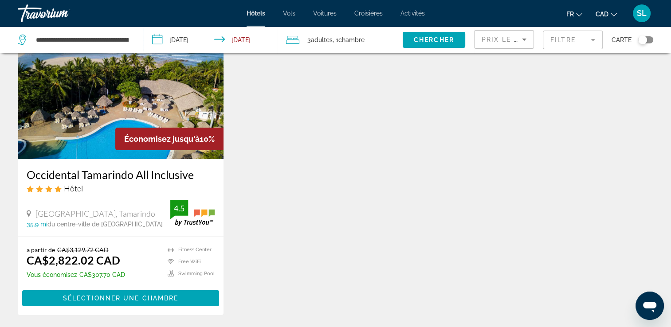
scroll to position [63, 0]
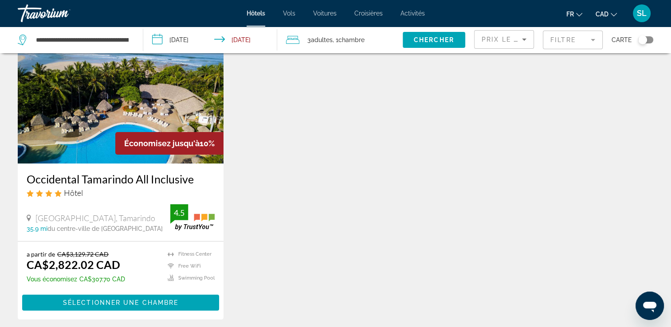
click at [288, 14] on span "Vols" at bounding box center [289, 13] width 12 height 7
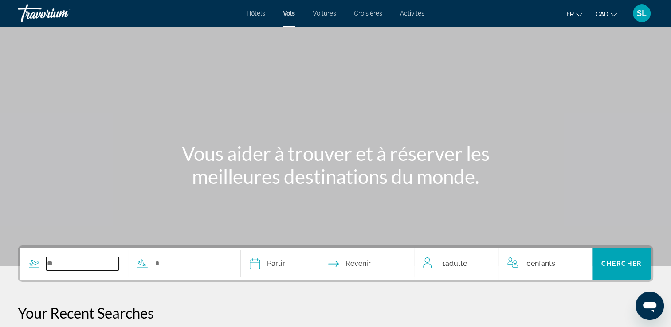
click at [79, 270] on input "Search widget" at bounding box center [82, 263] width 73 height 13
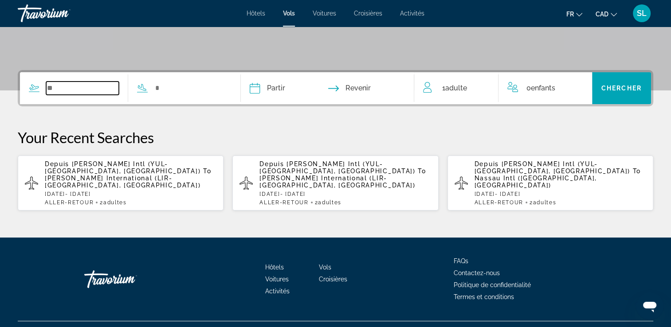
scroll to position [187, 0]
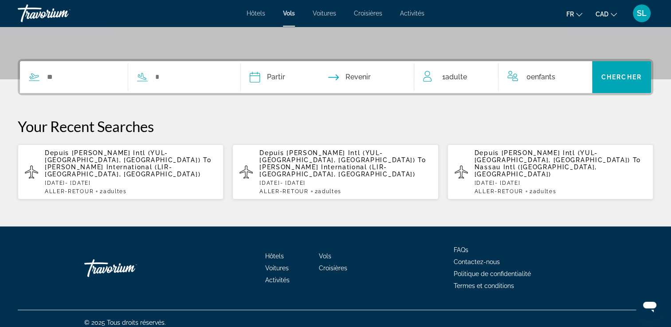
click at [369, 180] on p "[DATE] - [DATE]" at bounding box center [346, 183] width 172 height 6
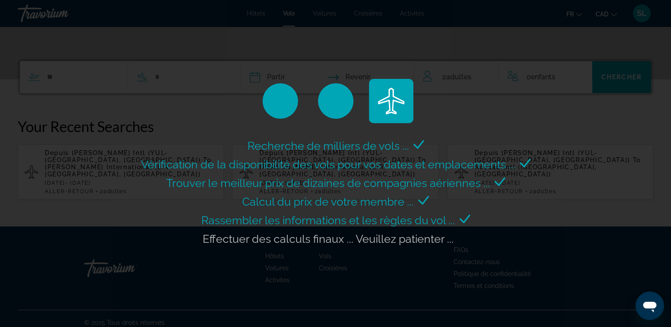
click at [369, 173] on div "Vérification de la disponibilité des vols pour vos dates et emplacements ..." at bounding box center [336, 164] width 390 height 19
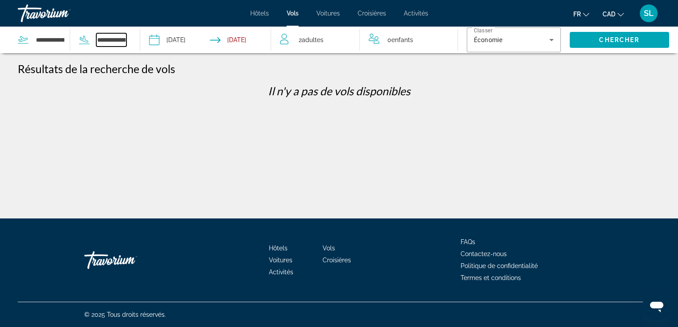
click at [112, 43] on input "**********" at bounding box center [111, 39] width 30 height 13
click at [47, 44] on input "**********" at bounding box center [50, 39] width 30 height 13
